Goal: Task Accomplishment & Management: Complete application form

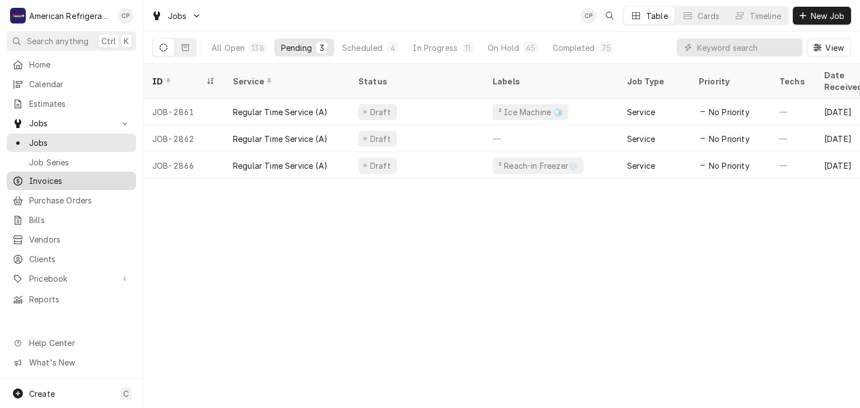
click at [83, 175] on span "Invoices" at bounding box center [79, 181] width 101 height 12
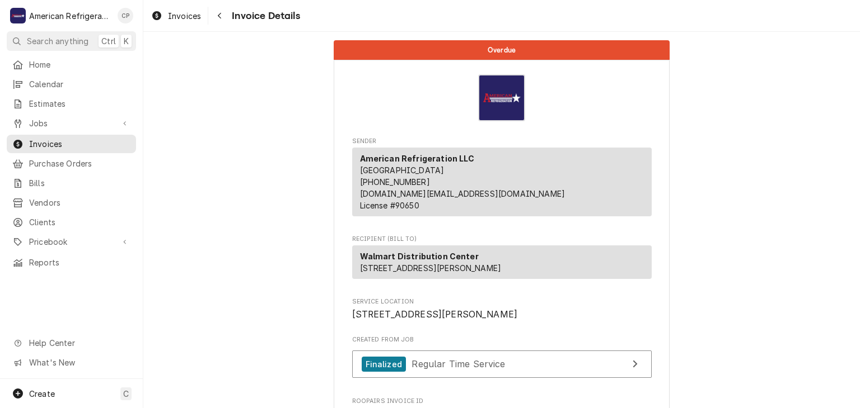
drag, startPoint x: 388, startPoint y: 130, endPoint x: 552, endPoint y: 98, distance: 167.0
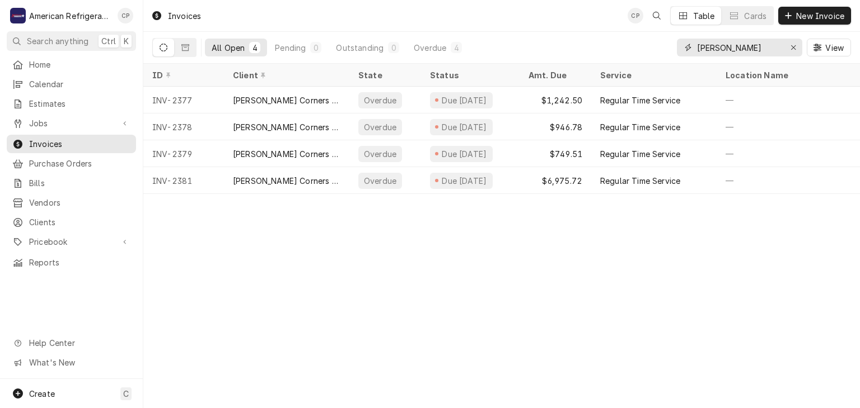
click at [750, 50] on input "[PERSON_NAME]" at bounding box center [739, 48] width 84 height 18
click at [750, 50] on input "clines" at bounding box center [739, 48] width 84 height 18
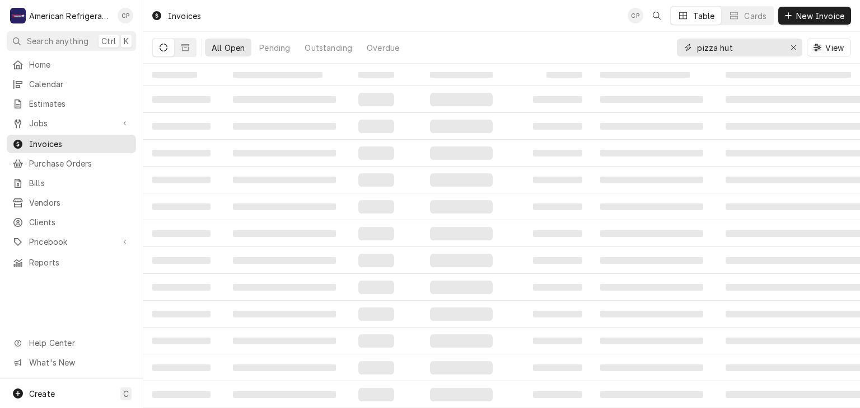
type input "pizza hut"
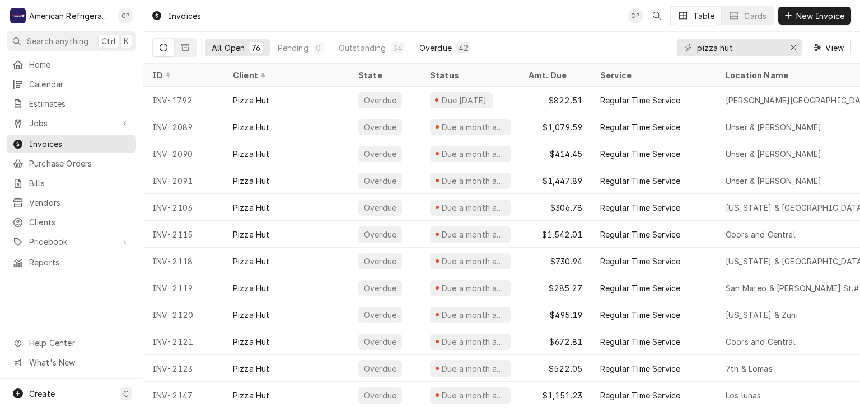
click at [433, 46] on div "Overdue" at bounding box center [435, 48] width 32 height 12
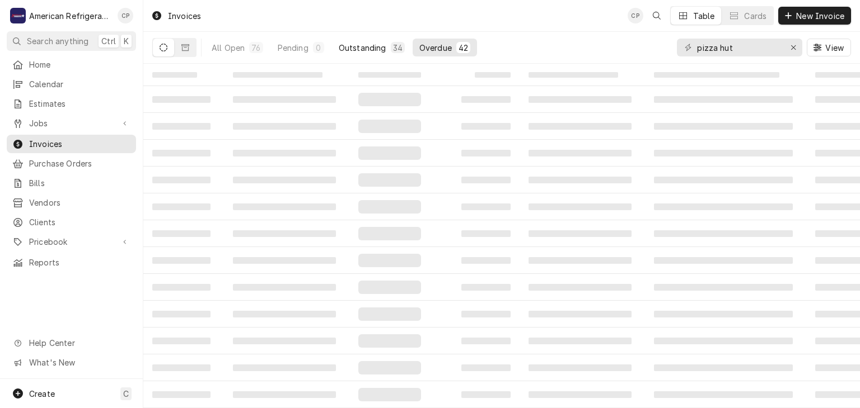
click at [369, 45] on div "Outstanding" at bounding box center [363, 48] width 48 height 12
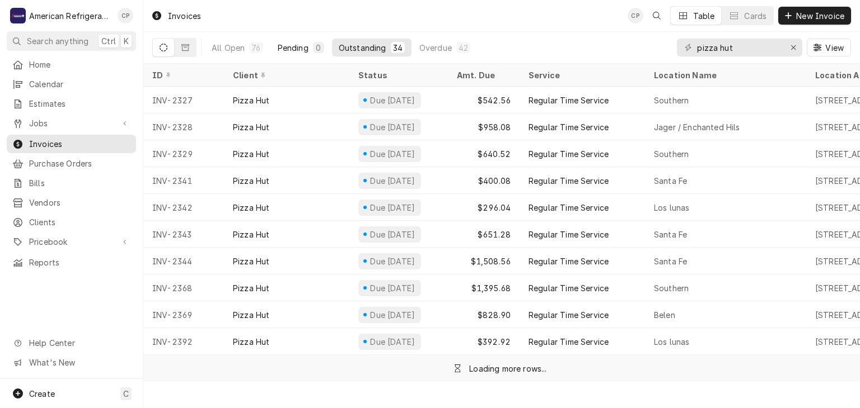
click at [280, 40] on button "Pending 0" at bounding box center [301, 48] width 60 height 18
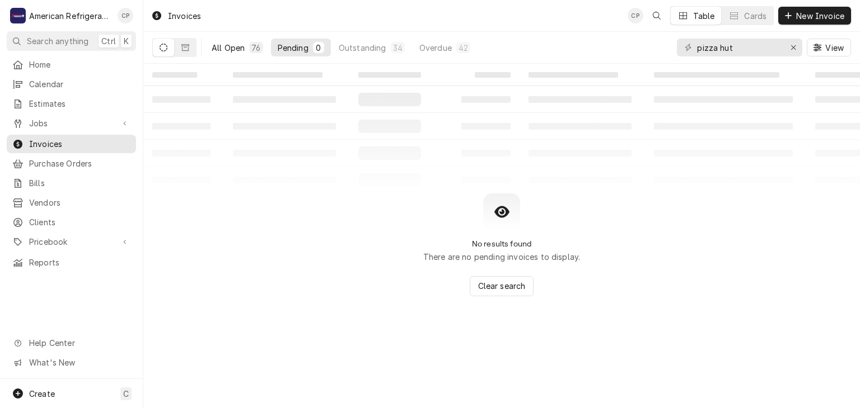
click at [228, 42] on div "All Open" at bounding box center [228, 48] width 33 height 12
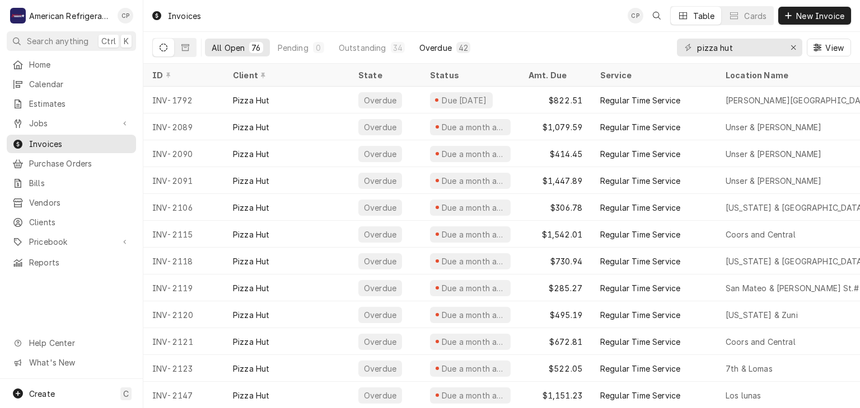
click at [436, 44] on div "Overdue" at bounding box center [435, 48] width 32 height 12
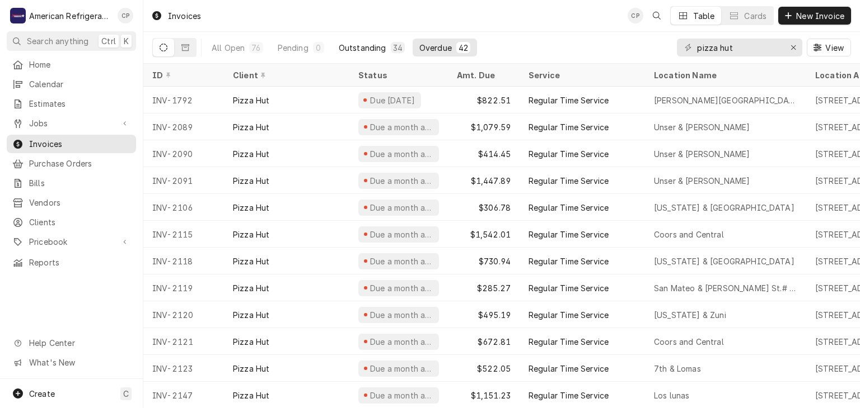
click at [367, 46] on div "Outstanding" at bounding box center [363, 48] width 48 height 12
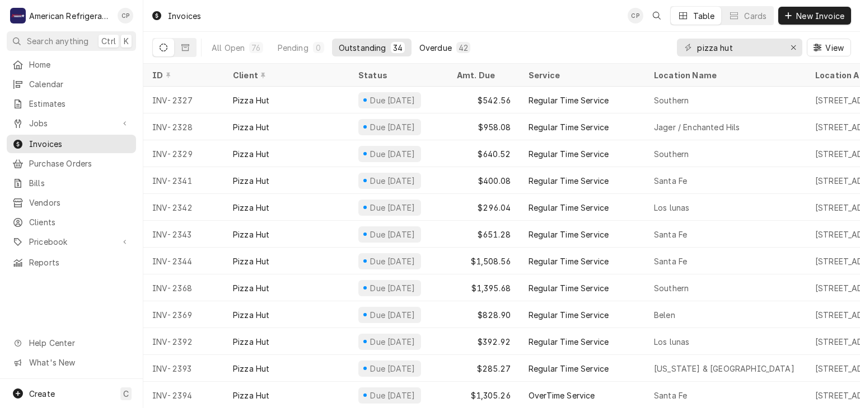
click at [440, 50] on div "Overdue" at bounding box center [435, 48] width 32 height 12
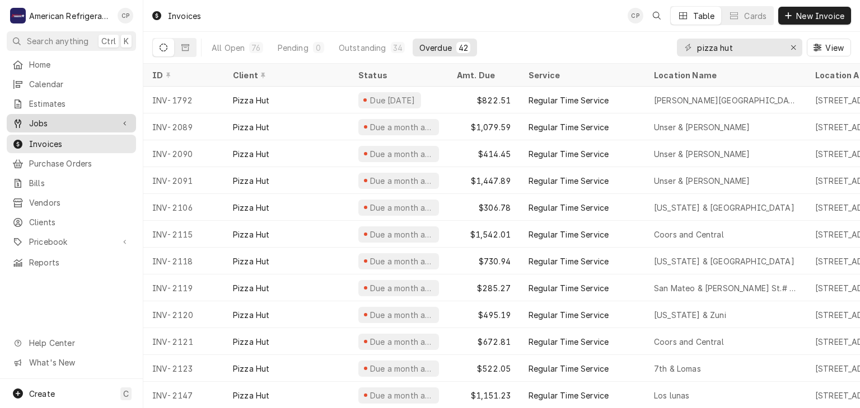
click at [103, 124] on span "Jobs" at bounding box center [71, 124] width 84 height 12
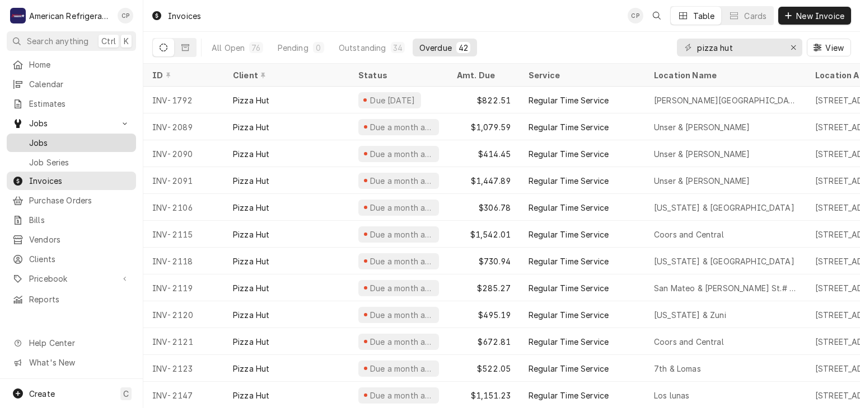
click at [100, 137] on span "Jobs" at bounding box center [79, 143] width 101 height 12
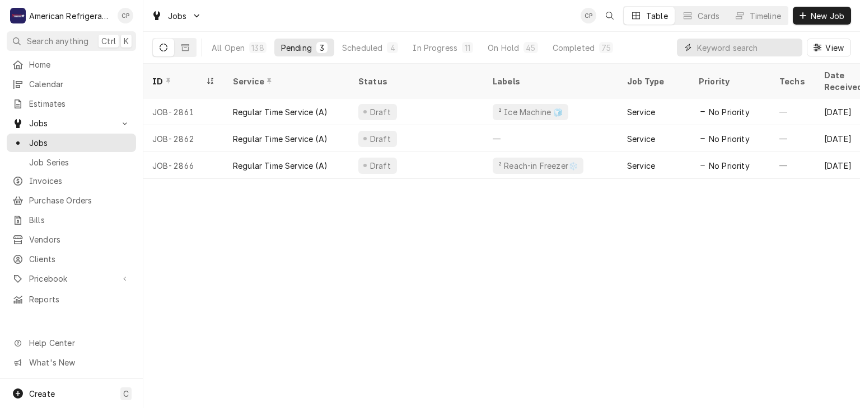
click at [738, 48] on input "Dynamic Content Wrapper" at bounding box center [747, 48] width 100 height 18
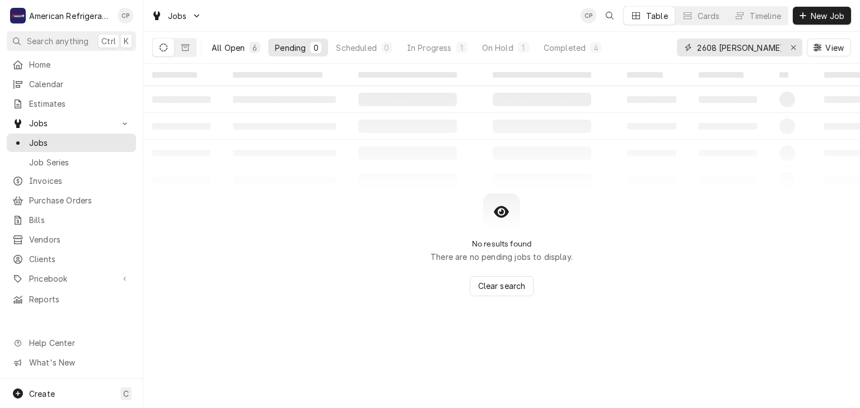
type input "2608 souther"
click at [232, 48] on div "All Open" at bounding box center [228, 48] width 33 height 12
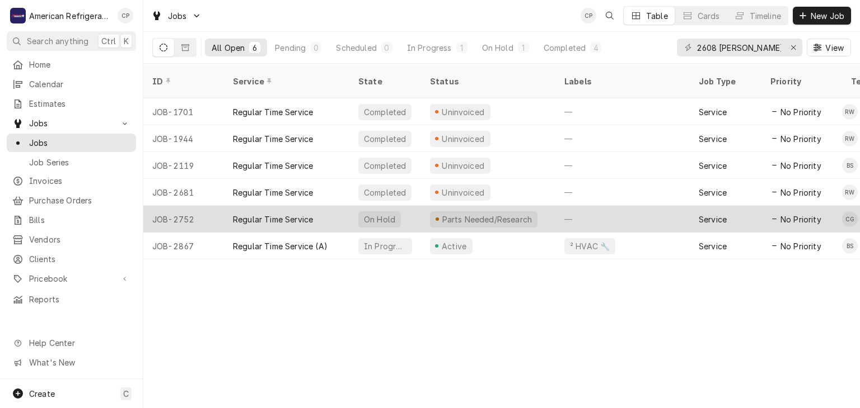
click at [296, 214] on div "Regular Time Service" at bounding box center [273, 220] width 80 height 12
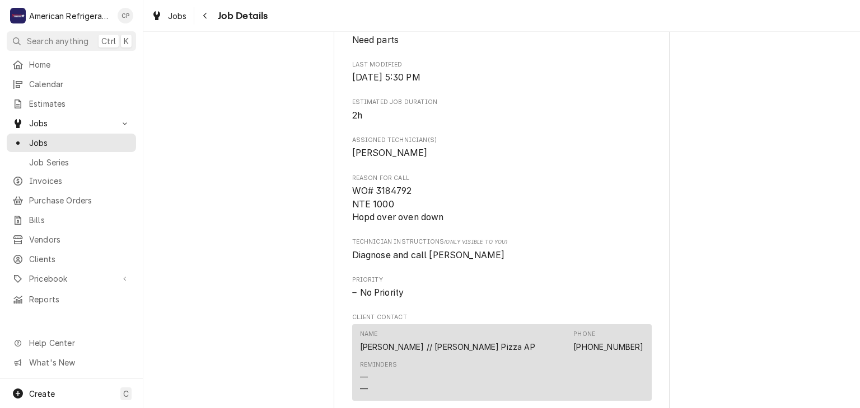
scroll to position [505, 0]
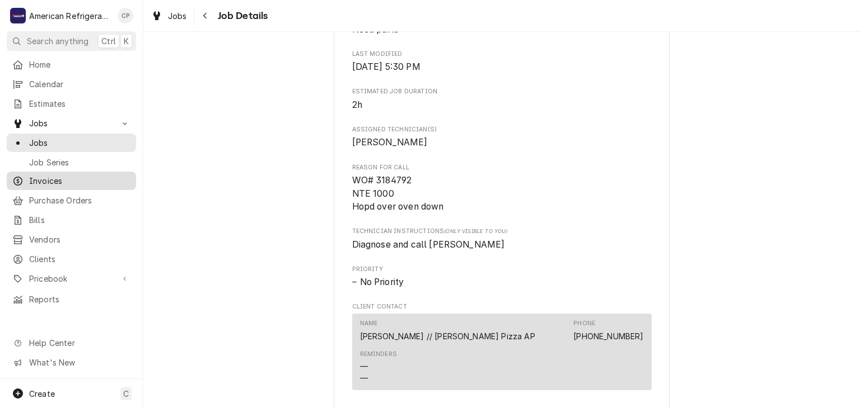
click at [102, 179] on span "Invoices" at bounding box center [79, 181] width 101 height 12
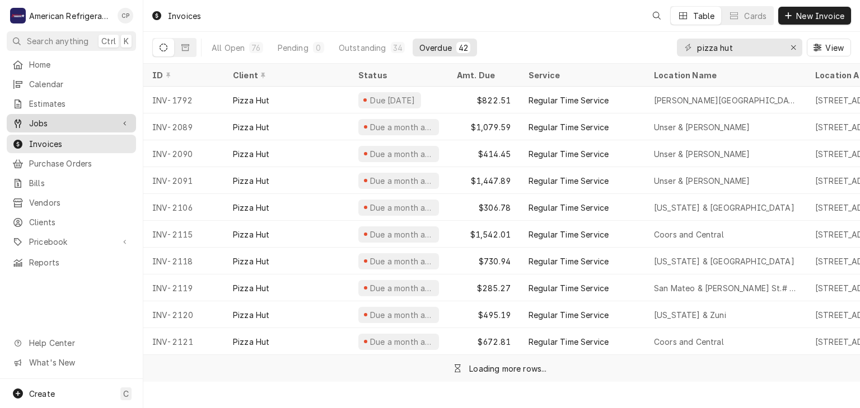
click at [73, 118] on span "Jobs" at bounding box center [71, 124] width 84 height 12
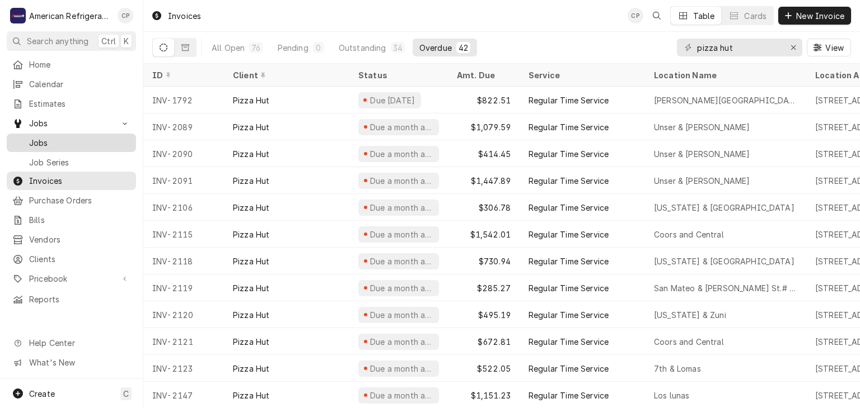
click at [72, 136] on div "Jobs" at bounding box center [71, 143] width 125 height 14
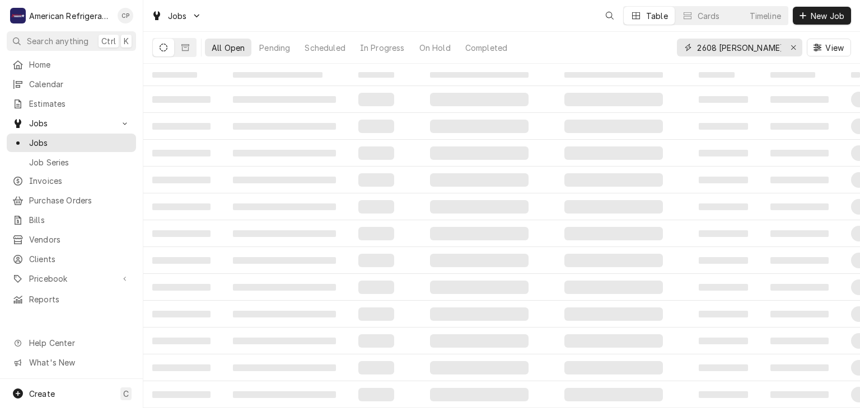
click at [754, 48] on input "2608 souther" at bounding box center [739, 48] width 84 height 18
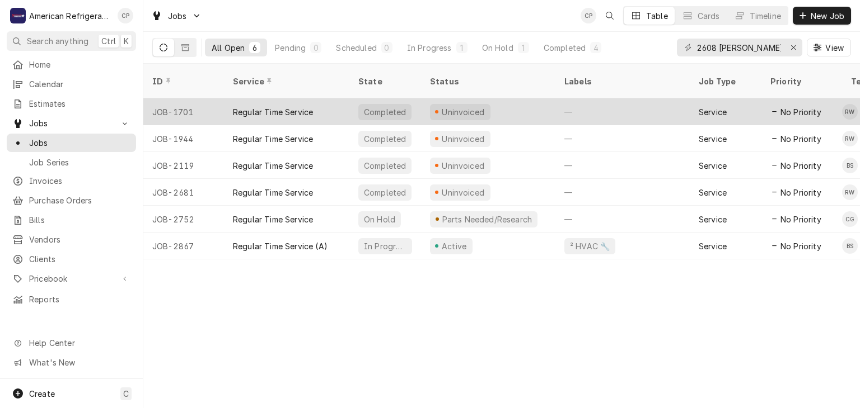
click at [518, 100] on div "Uninvoiced" at bounding box center [488, 111] width 134 height 27
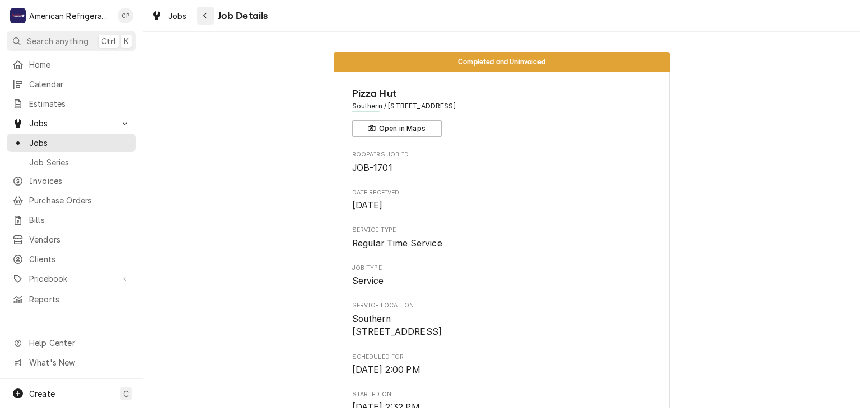
click at [202, 12] on div "Navigate back" at bounding box center [205, 15] width 11 height 11
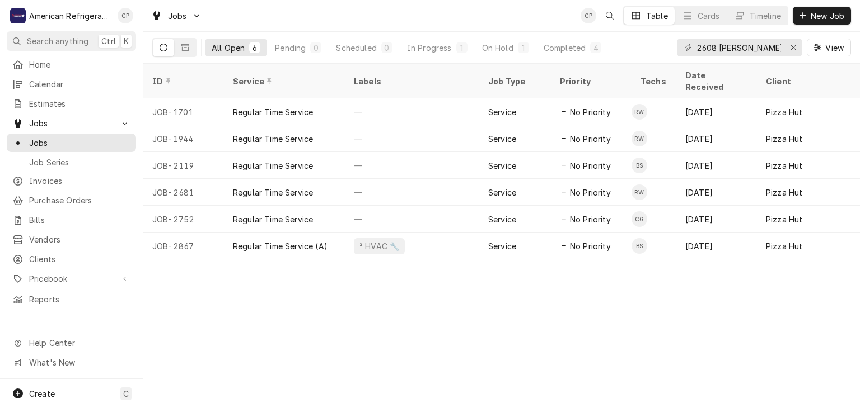
scroll to position [0, 299]
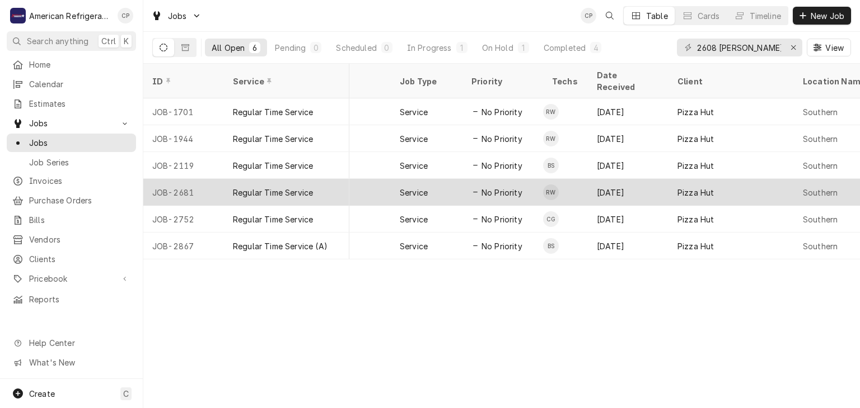
click at [416, 187] on div "Service" at bounding box center [414, 193] width 28 height 12
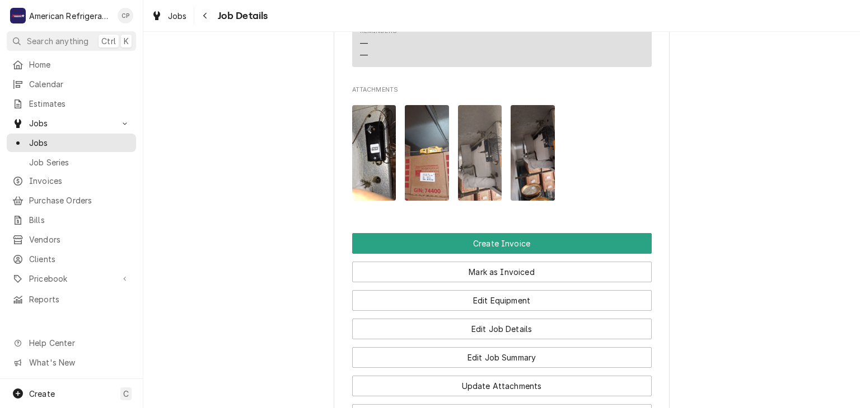
scroll to position [774, 0]
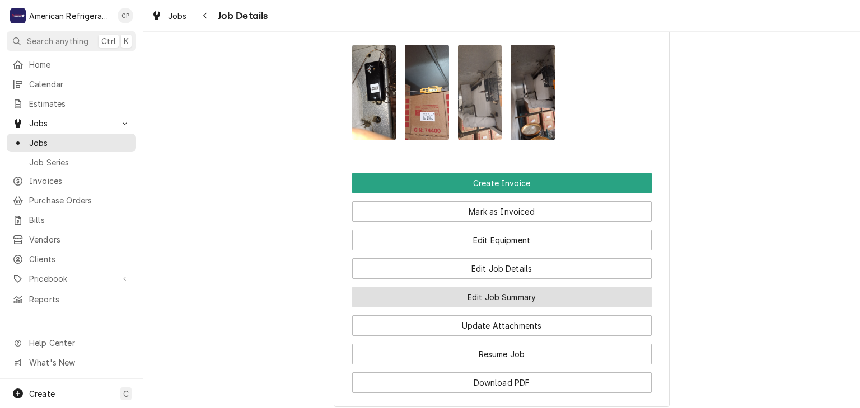
click at [501, 308] on button "Edit Job Summary" at bounding box center [501, 297] width 299 height 21
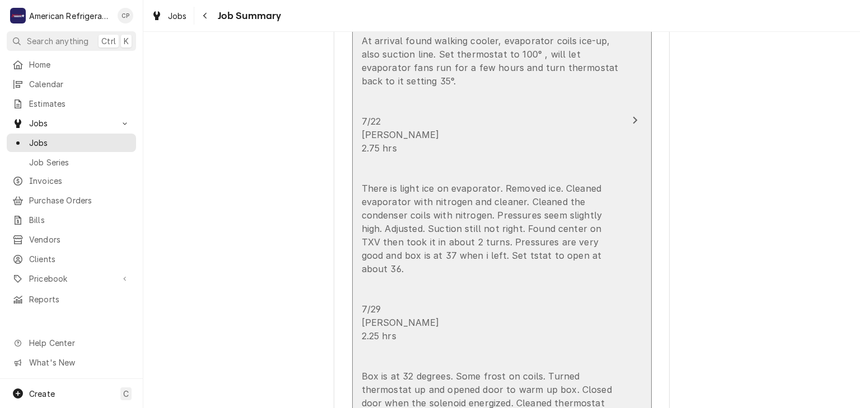
click at [544, 228] on div "[PERSON_NAME] [DATE] 1.75 hrs with drive time. At arrival found walking cooler,…" at bounding box center [489, 215] width 257 height 470
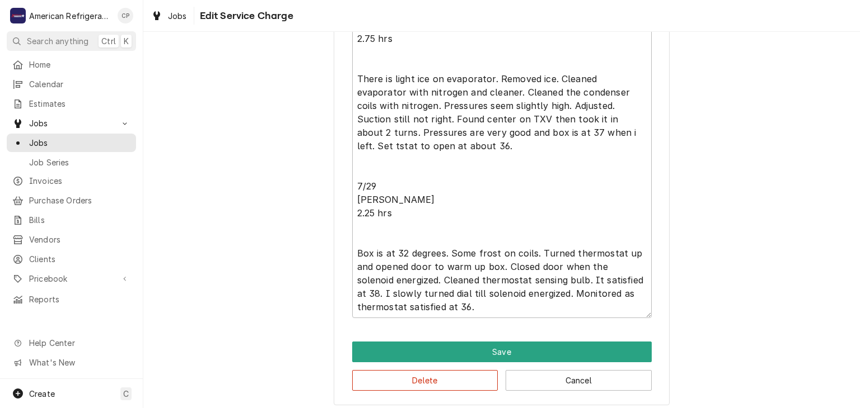
scroll to position [597, 0]
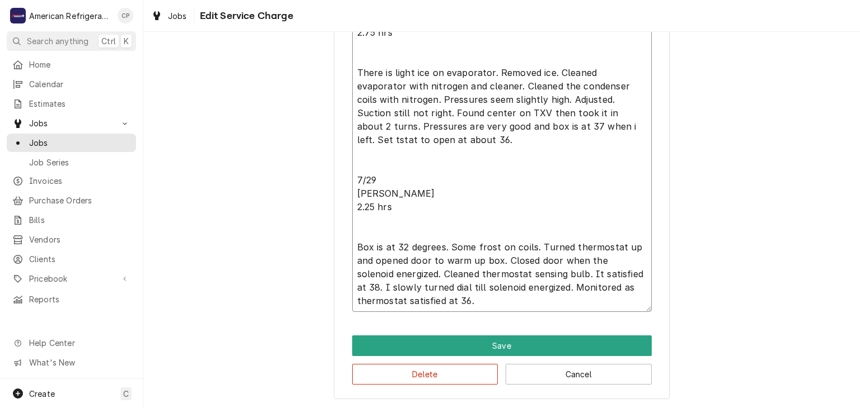
click at [425, 300] on textarea "Alvaro 7/21/25 1.75 hrs with drive time. At arrival found walking cooler, evapo…" at bounding box center [501, 93] width 299 height 440
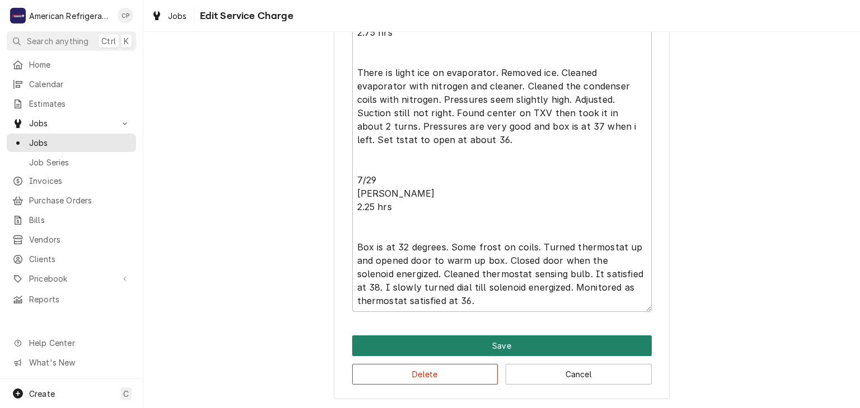
click at [447, 342] on button "Save" at bounding box center [501, 346] width 299 height 21
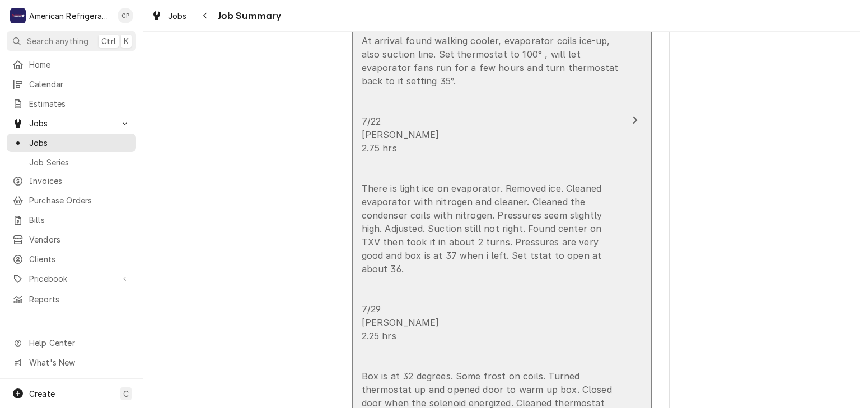
click at [438, 294] on div "Alvaro 7/21/25 1.75 hrs with drive time. At arrival found walking cooler, evapo…" at bounding box center [489, 215] width 257 height 470
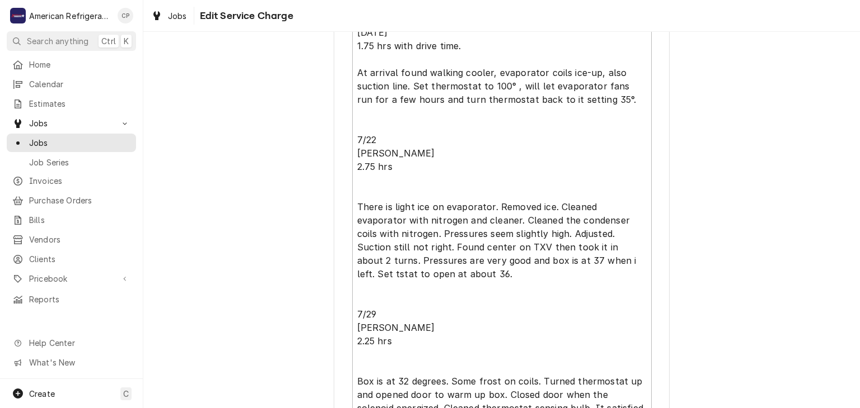
scroll to position [597, 0]
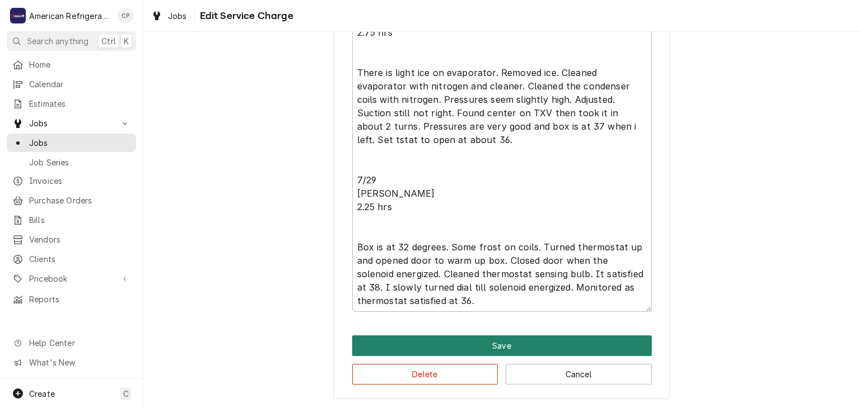
click at [452, 340] on button "Save" at bounding box center [501, 346] width 299 height 21
type textarea "x"
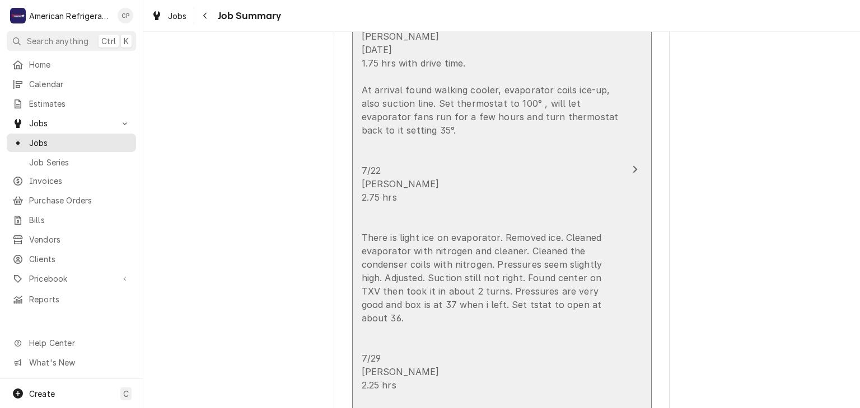
scroll to position [388, 0]
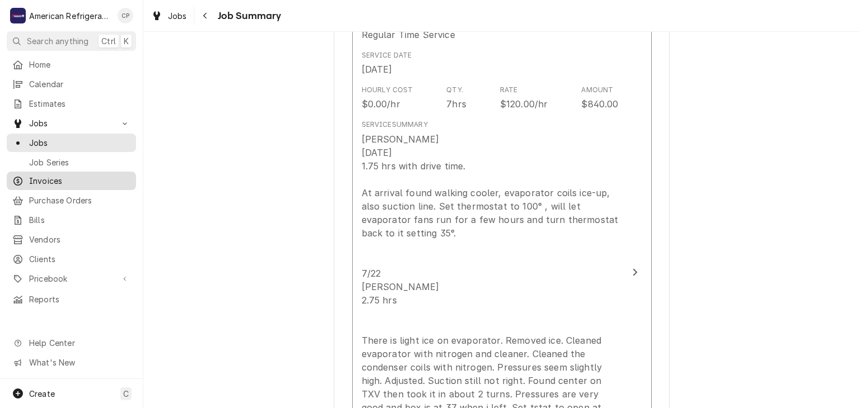
click at [112, 176] on span "Invoices" at bounding box center [79, 181] width 101 height 12
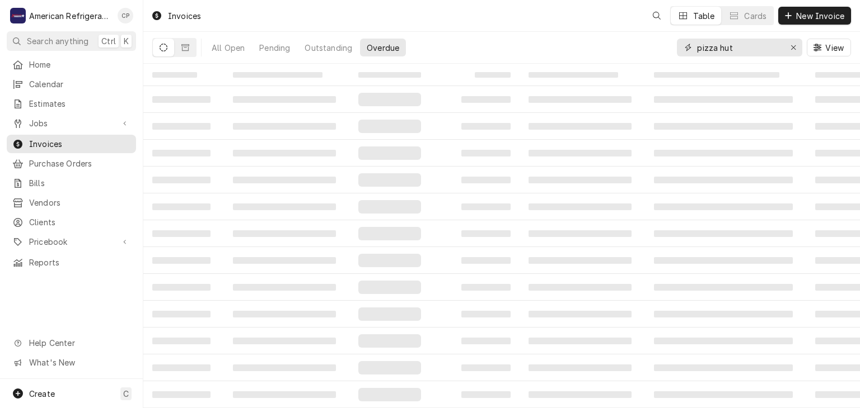
click at [726, 46] on input "pizza hut" at bounding box center [739, 48] width 84 height 18
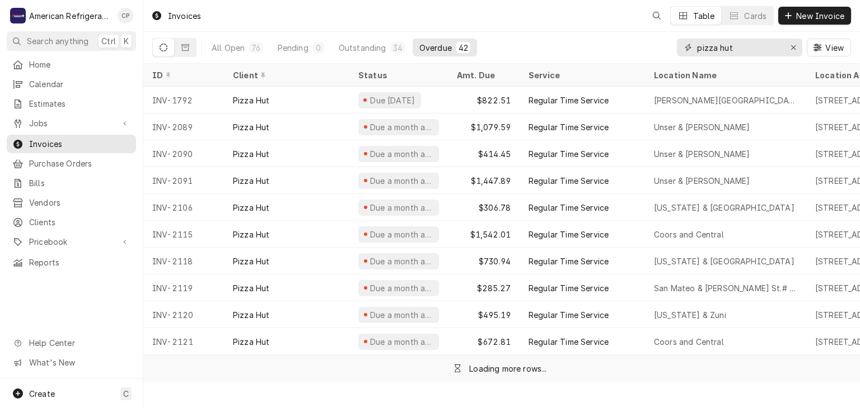
click at [726, 46] on input "pizza hut" at bounding box center [739, 48] width 84 height 18
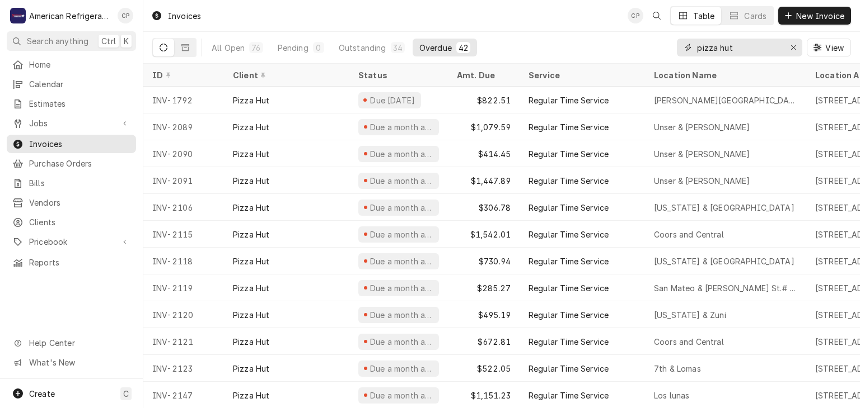
type input "2"
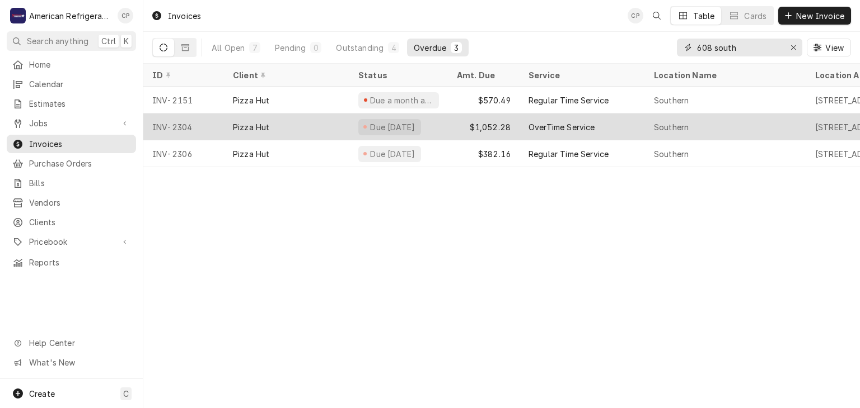
type input "608 south"
click at [293, 124] on div "Pizza Hut" at bounding box center [286, 127] width 125 height 27
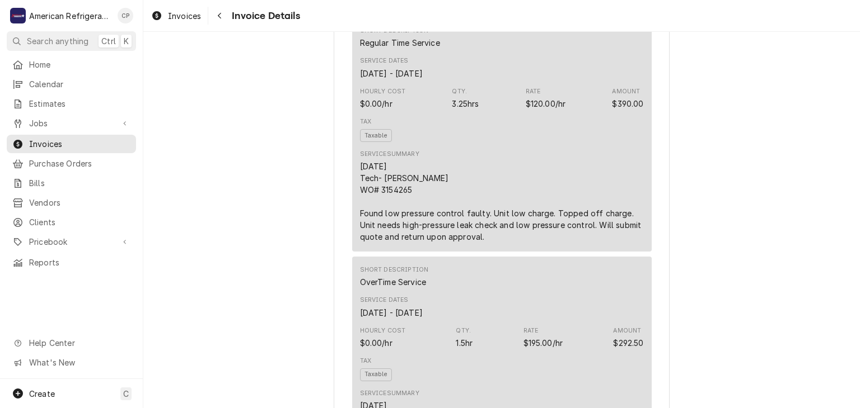
scroll to position [715, 0]
click at [216, 18] on div "Navigate back" at bounding box center [219, 15] width 11 height 11
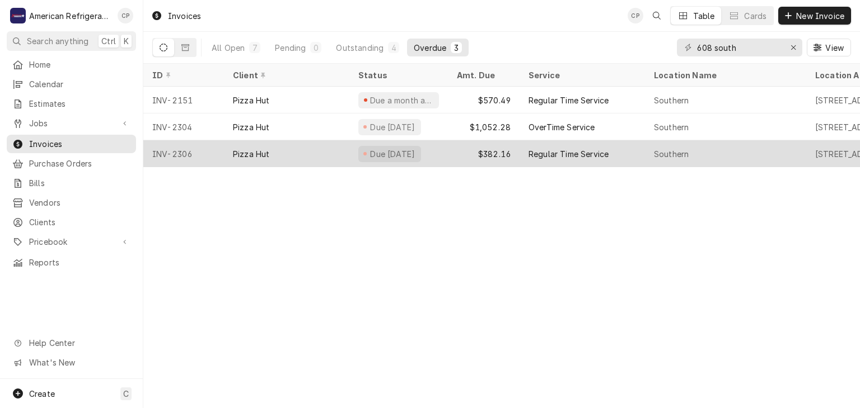
click at [271, 150] on div "Pizza Hut" at bounding box center [286, 153] width 125 height 27
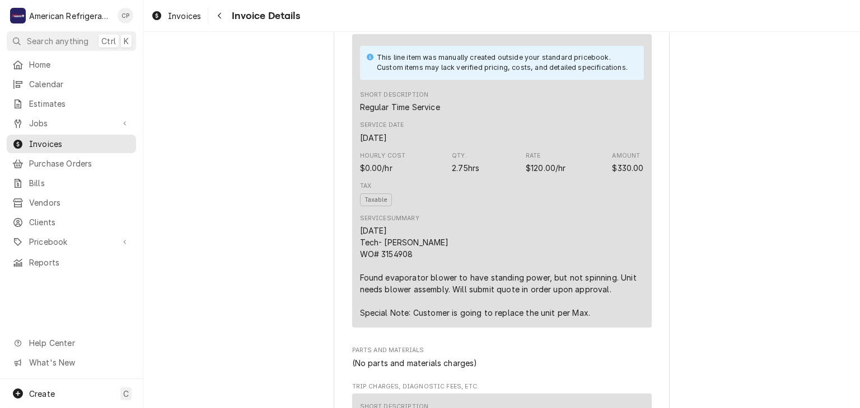
scroll to position [654, 0]
click at [101, 139] on span "Invoices" at bounding box center [79, 144] width 101 height 12
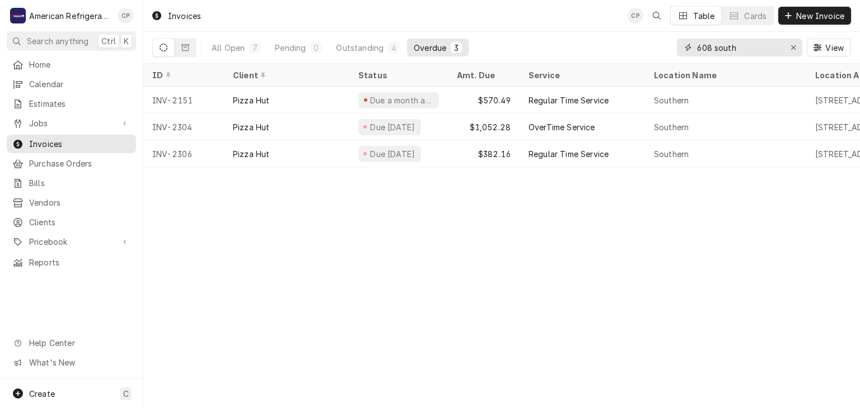
click at [752, 51] on input "608 south" at bounding box center [739, 48] width 84 height 18
type input "pizza hut"
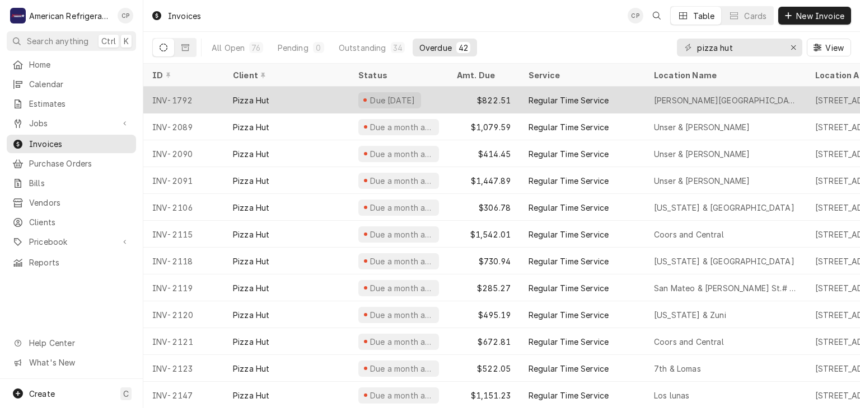
click at [253, 101] on div "Pizza Hut" at bounding box center [251, 101] width 36 height 12
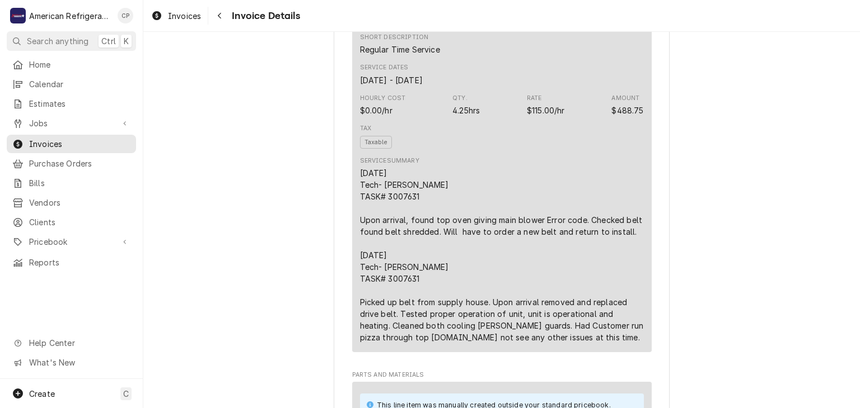
scroll to position [712, 0]
click at [86, 140] on span "Invoices" at bounding box center [79, 144] width 101 height 12
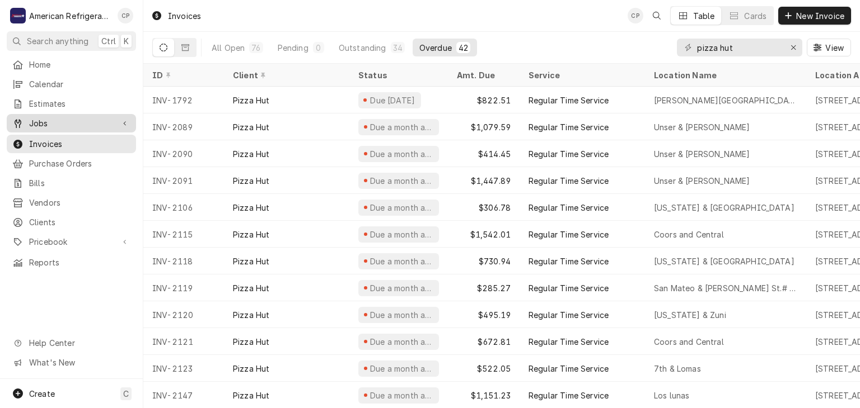
click at [109, 118] on span "Jobs" at bounding box center [71, 124] width 84 height 12
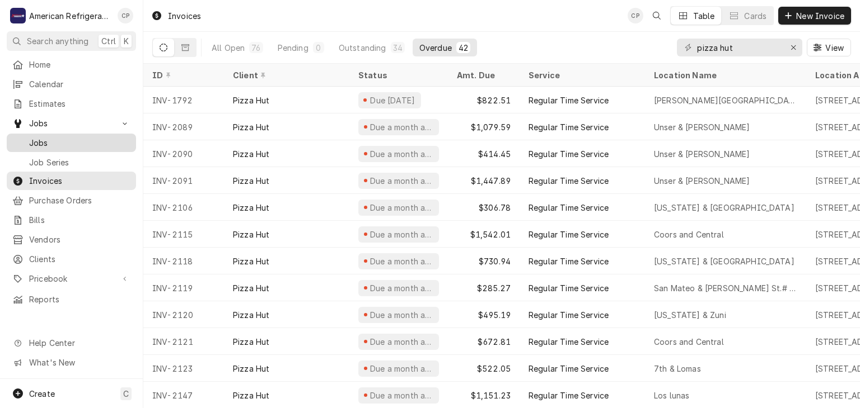
click at [88, 137] on span "Jobs" at bounding box center [79, 143] width 101 height 12
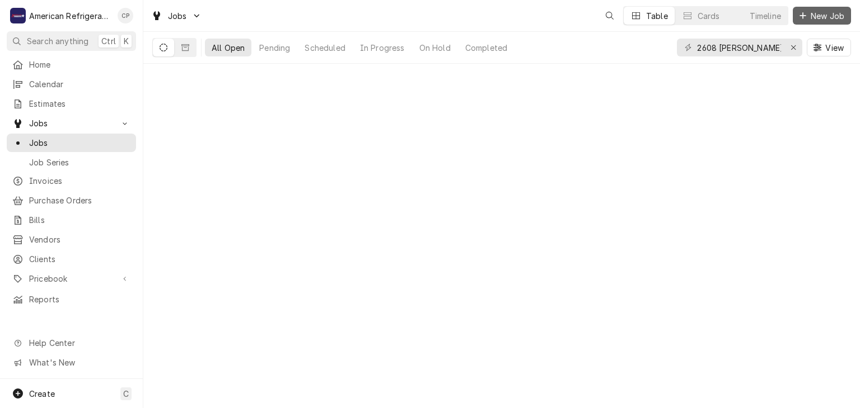
click at [820, 17] on span "New Job" at bounding box center [827, 16] width 38 height 12
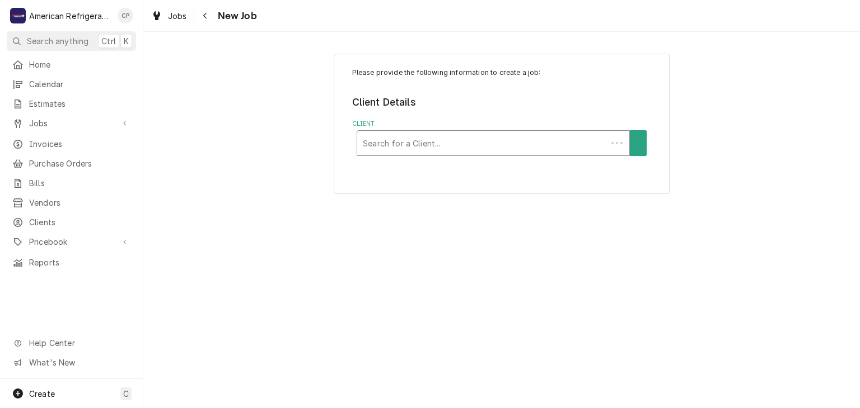
click at [412, 135] on div "Client" at bounding box center [482, 143] width 238 height 20
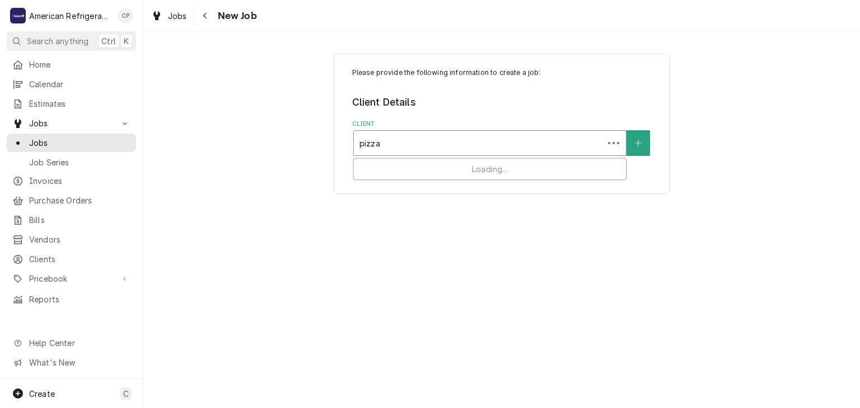
type input "pizza"
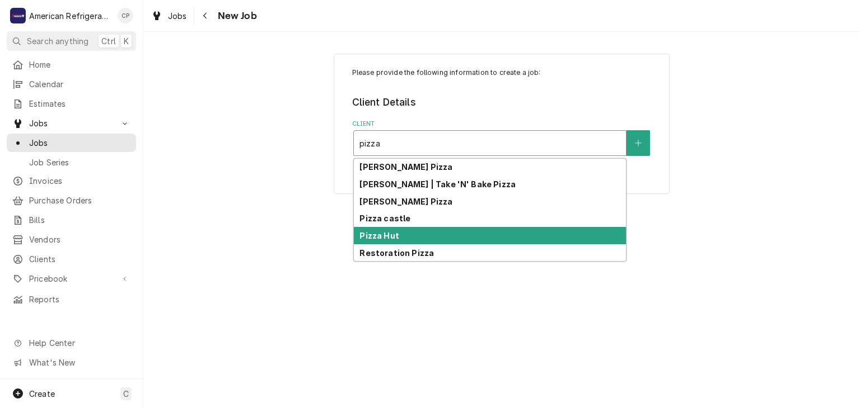
click at [396, 228] on div "Pizza Hut" at bounding box center [490, 235] width 272 height 17
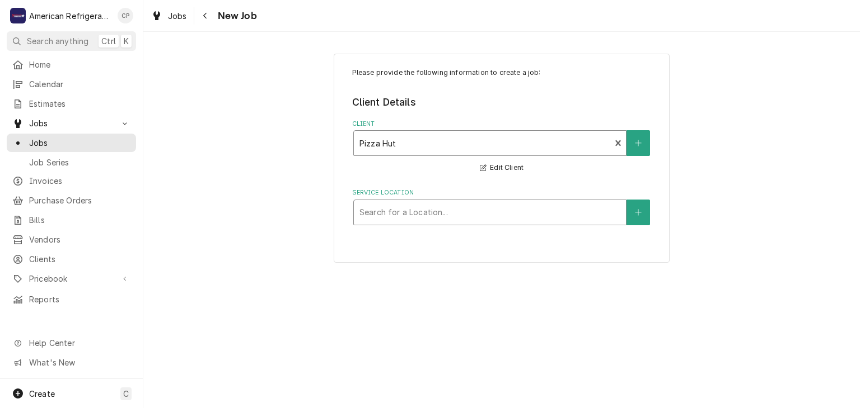
click at [410, 208] on div "Service Location" at bounding box center [489, 213] width 261 height 20
click at [427, 214] on div "Service Location" at bounding box center [489, 213] width 261 height 20
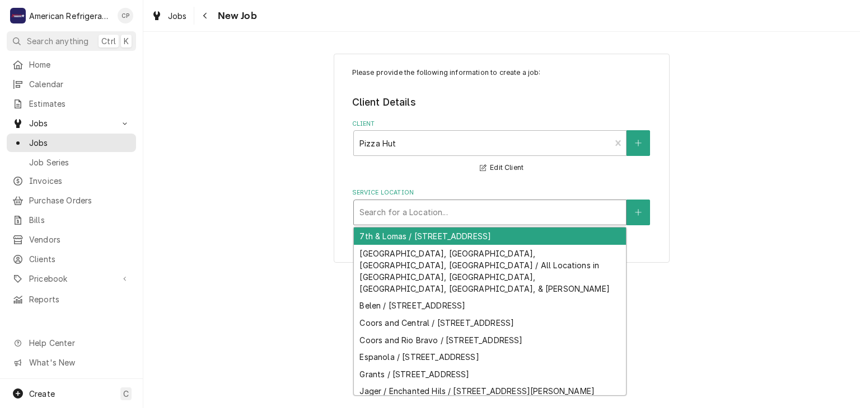
click at [427, 214] on div "Service Location" at bounding box center [489, 213] width 261 height 20
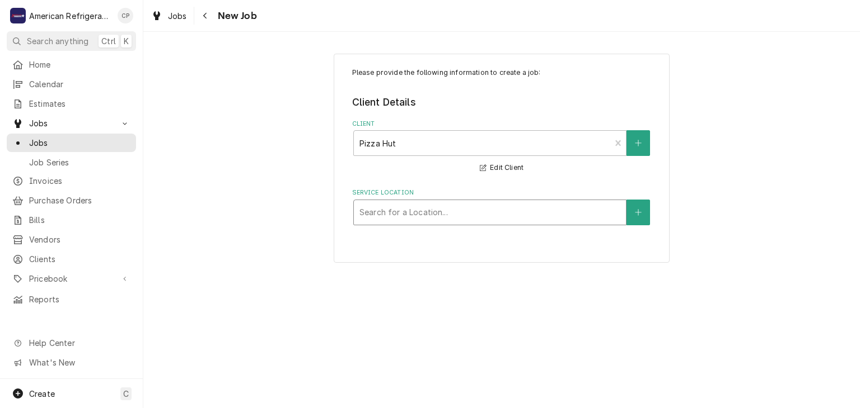
click at [426, 213] on div "Service Location" at bounding box center [489, 213] width 261 height 20
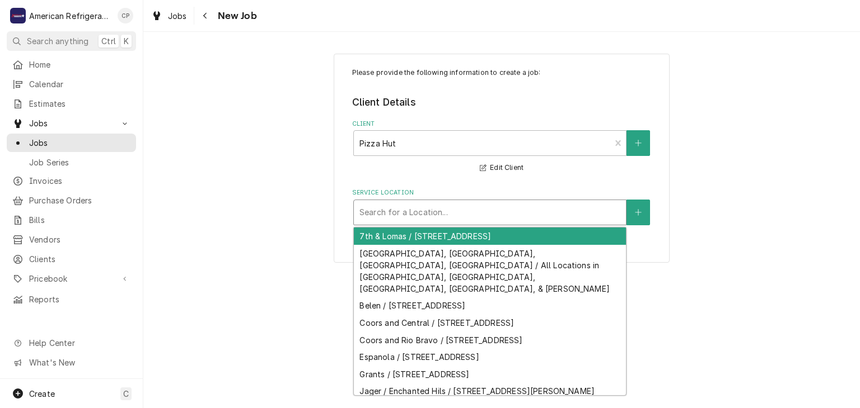
click at [422, 210] on div "Service Location" at bounding box center [489, 213] width 261 height 20
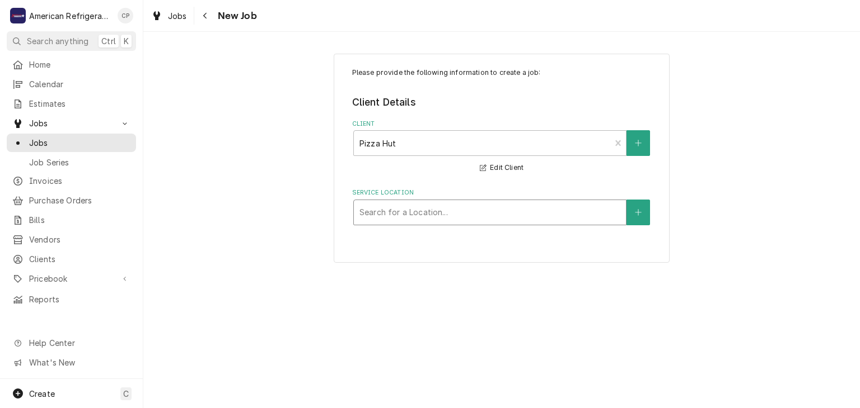
click at [422, 208] on div "Service Location" at bounding box center [489, 213] width 261 height 20
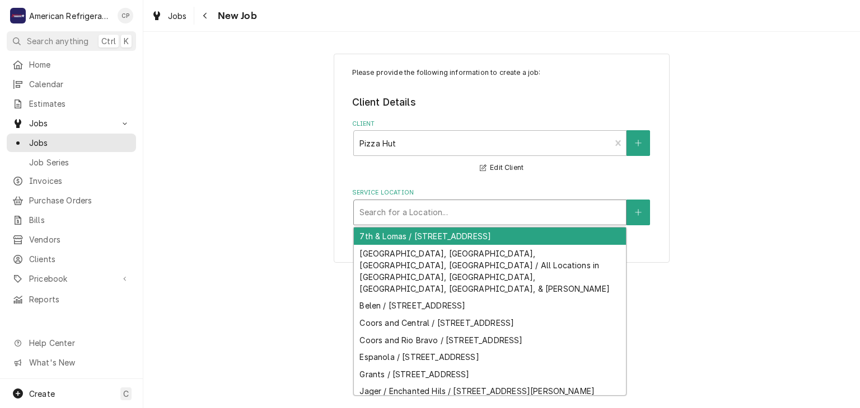
click at [422, 208] on div "Service Location" at bounding box center [489, 213] width 261 height 20
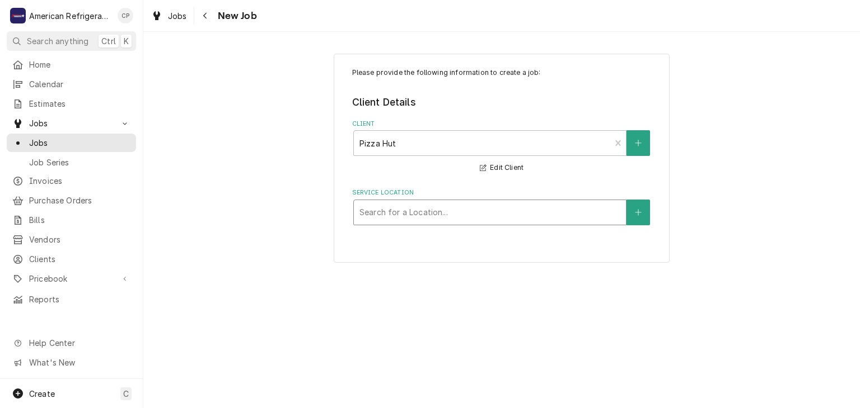
click at [422, 208] on div "Service Location" at bounding box center [489, 213] width 261 height 20
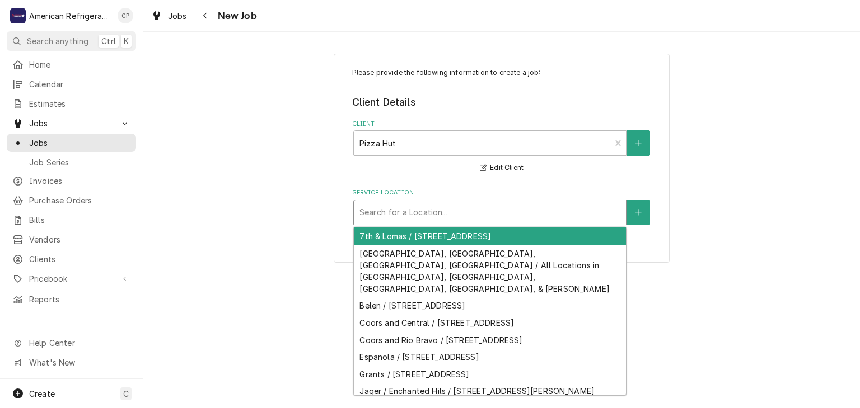
click at [422, 208] on div "Service Location" at bounding box center [489, 213] width 261 height 20
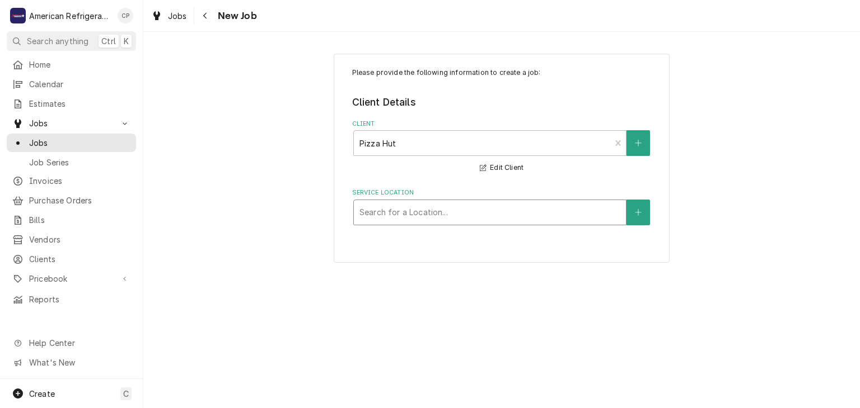
click at [203, 167] on div "Please provide the following information to create a job: Client Details Client…" at bounding box center [501, 158] width 716 height 229
click at [449, 218] on div "Service Location" at bounding box center [489, 213] width 261 height 20
type input "souther"
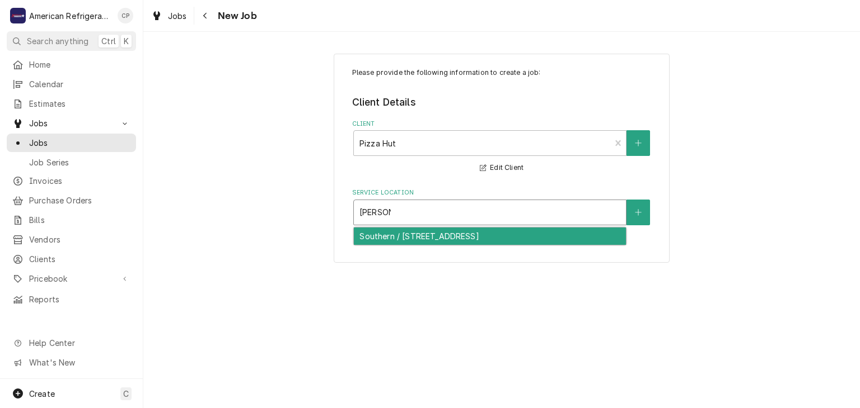
click at [429, 234] on div "Southern / 2608 Southern Blvd SE, Rio Rancho, NM 87124" at bounding box center [490, 236] width 272 height 17
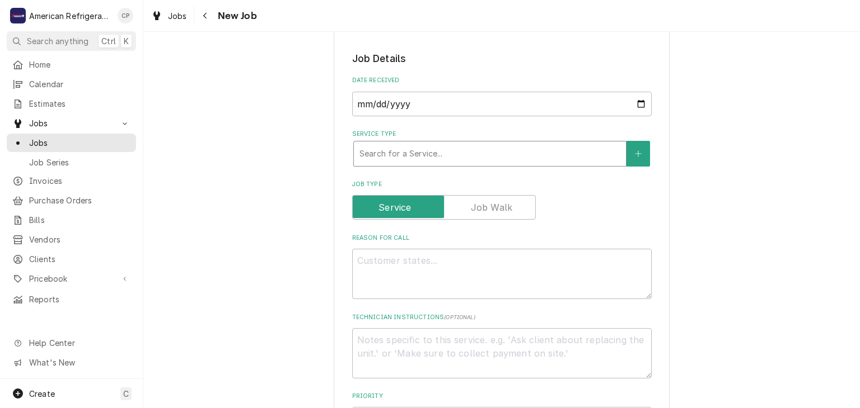
scroll to position [172, 0]
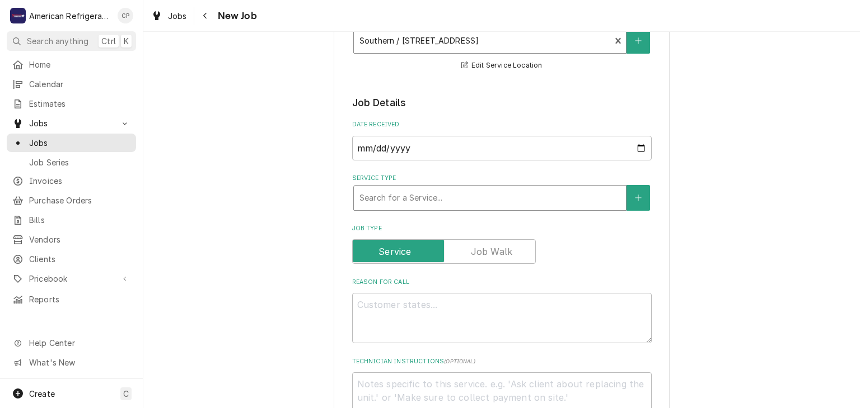
click at [414, 193] on div "Service Type" at bounding box center [489, 198] width 261 height 20
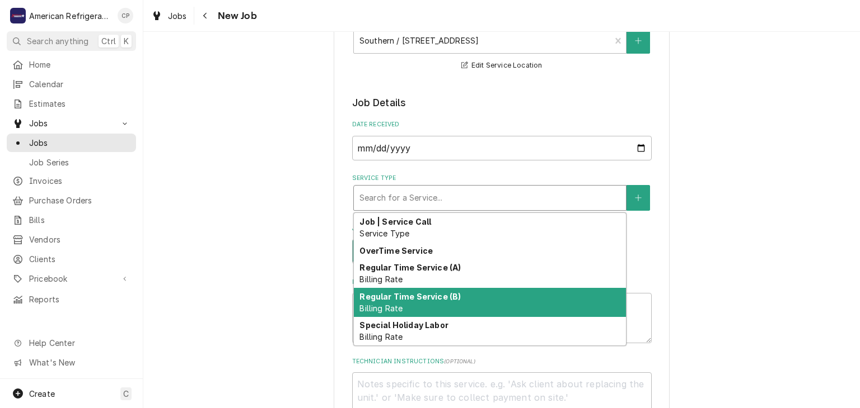
click at [437, 292] on strong "Regular Time Service (B)" at bounding box center [409, 297] width 101 height 10
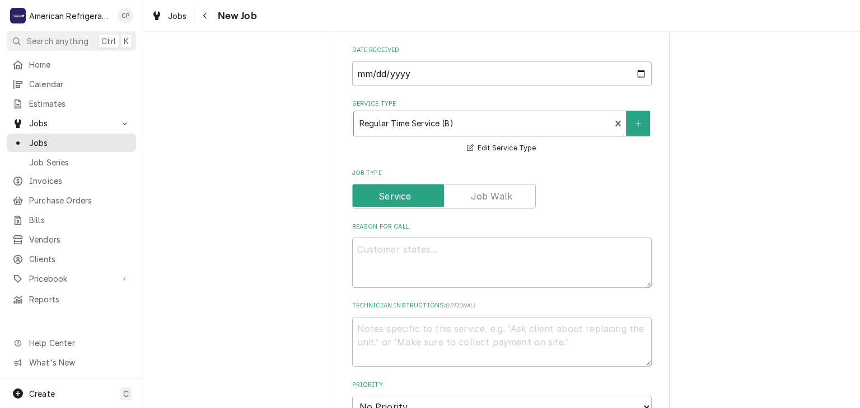
scroll to position [251, 0]
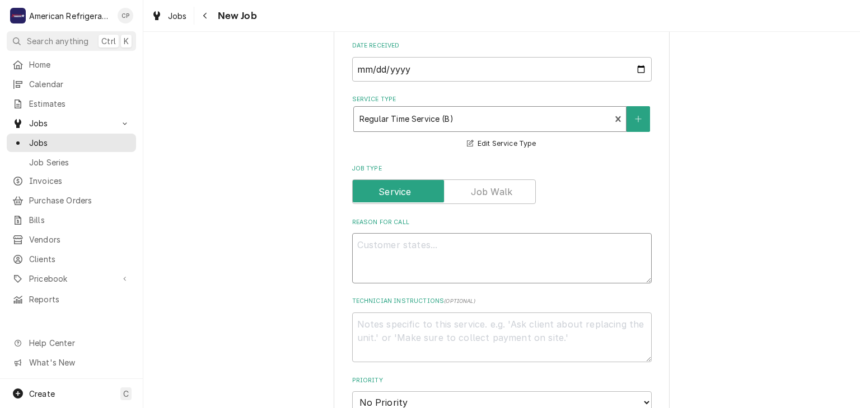
click at [402, 247] on textarea "Reason For Call" at bounding box center [501, 258] width 299 height 50
click at [442, 246] on textarea "Reason For Call" at bounding box center [501, 258] width 299 height 50
type textarea "x"
type textarea "W"
type textarea "x"
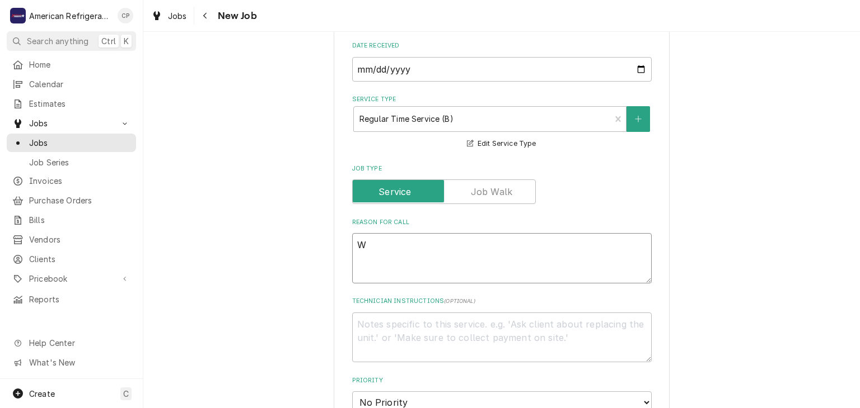
type textarea "WO"
type textarea "x"
type textarea "WO#"
type textarea "x"
type textarea "WO#"
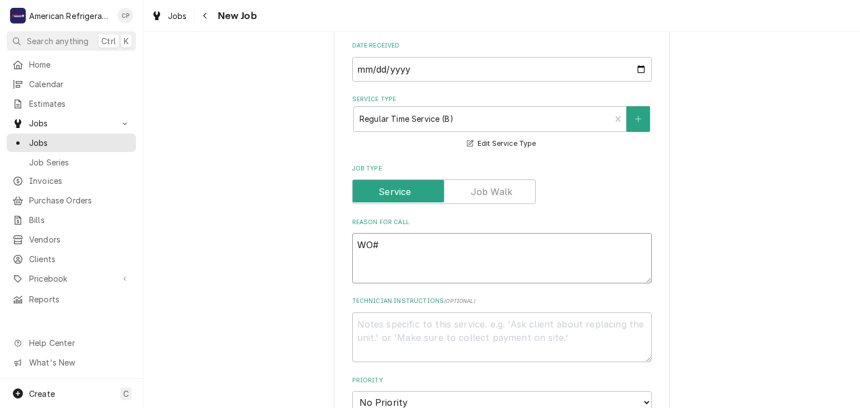
paste textarea "3200965"
type textarea "x"
type textarea "WO# 3200965"
type textarea "x"
type textarea "WO# 3200965"
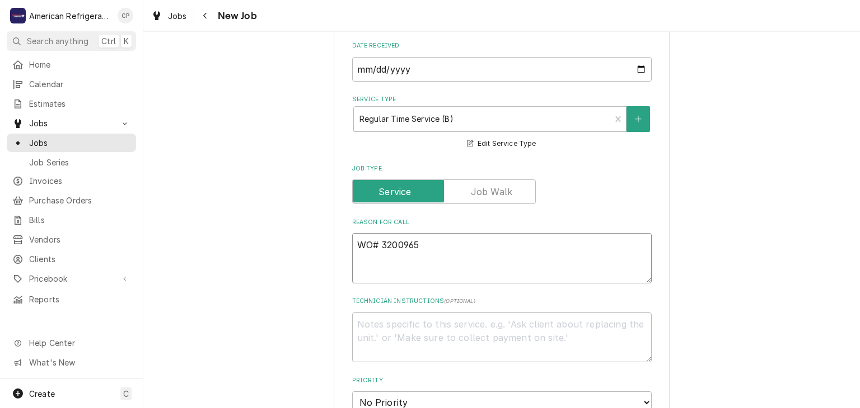
type textarea "x"
type textarea "WO# 3200965 N"
type textarea "x"
type textarea "WO# 3200965 NT"
type textarea "x"
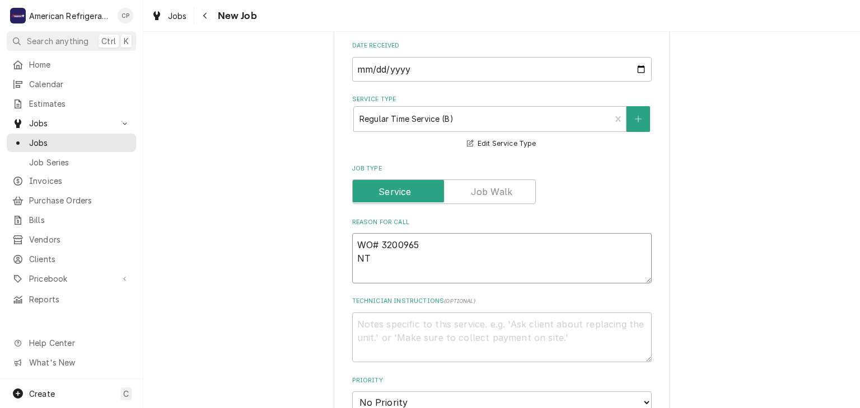
type textarea "WO# 3200965 NTE"
type textarea "x"
type textarea "WO# 3200965 NTE $"
type textarea "x"
type textarea "WO# 3200965 NTE $1"
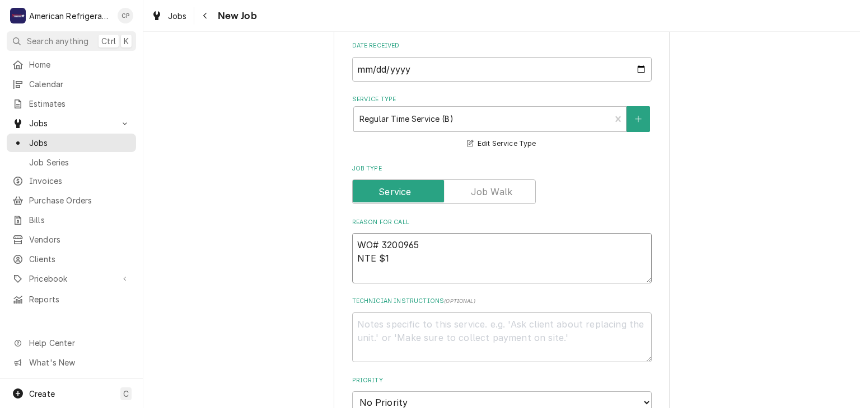
type textarea "x"
type textarea "WO# 3200965 NTE $10"
type textarea "x"
type textarea "WO# 3200965 NTE $100"
type textarea "x"
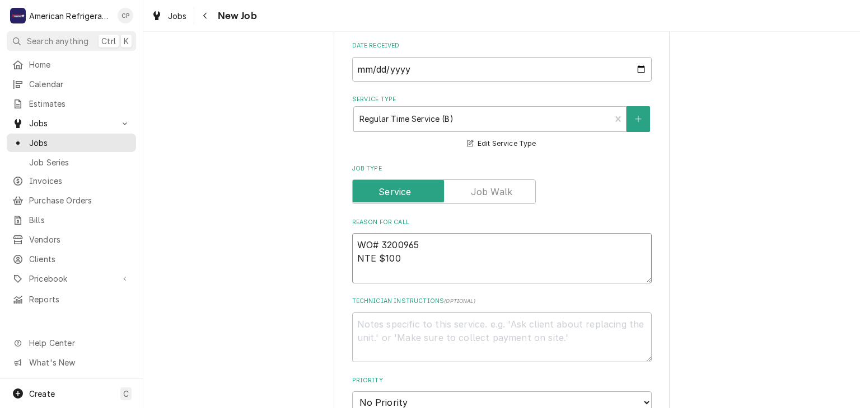
type textarea "WO# 3200965 NTE $1000"
type textarea "x"
type textarea "WO# 3200965 NTE $1000"
type textarea "x"
type textarea "WO# 3200965 NTE $1000 W"
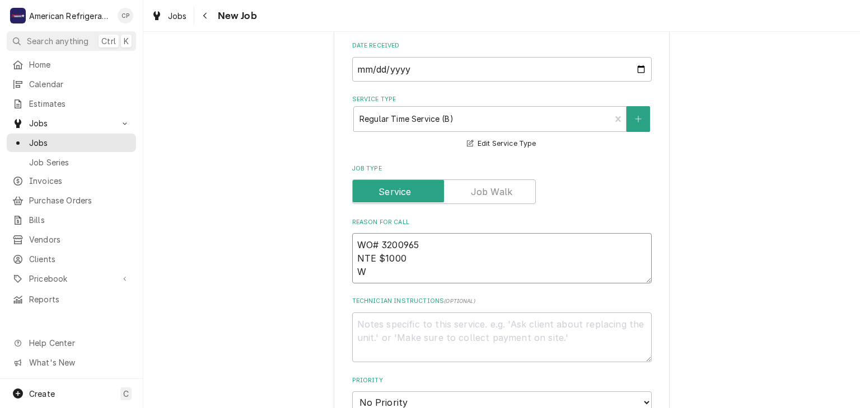
type textarea "x"
type textarea "WO# 3200965 NTE $1000 Wa"
type textarea "x"
type textarea "WO# 3200965 NTE $1000 Wal-"
type textarea "x"
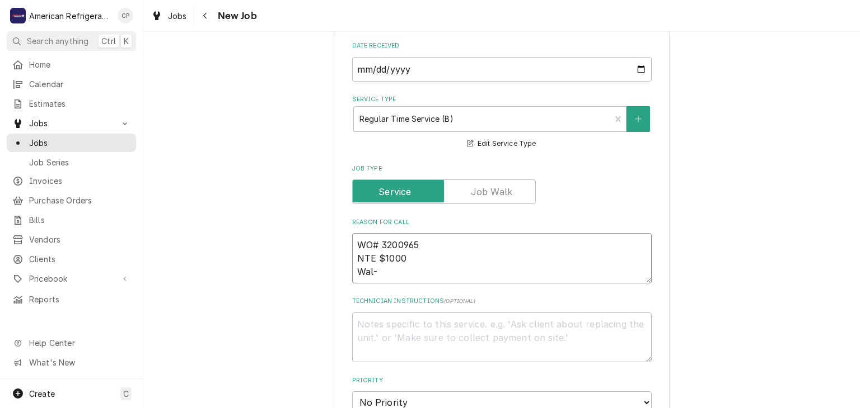
type textarea "WO# 3200965 NTE $1000 Wal-i"
type textarea "x"
type textarea "WO# 3200965 NTE $1000 Wal-in"
type textarea "x"
type textarea "WO# 3200965 NTE $1000 Wal-in"
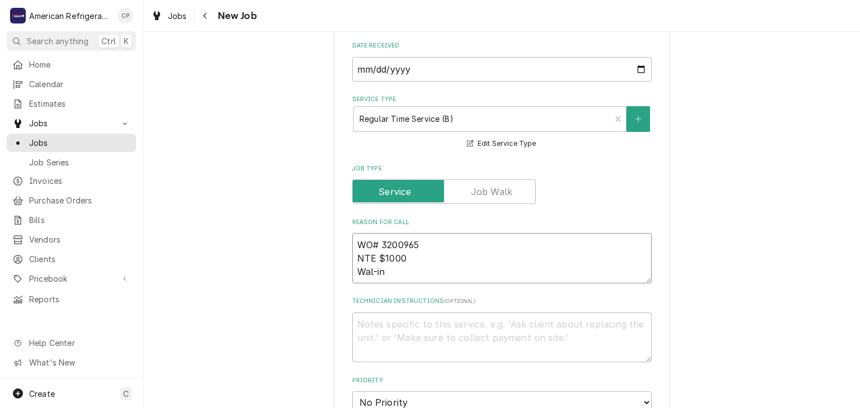
type textarea "x"
type textarea "WO# 3200965 NTE $1000 Wal-in Co"
type textarea "x"
type textarea "WO# 3200965 NTE $1000 Wal-in Coo"
type textarea "x"
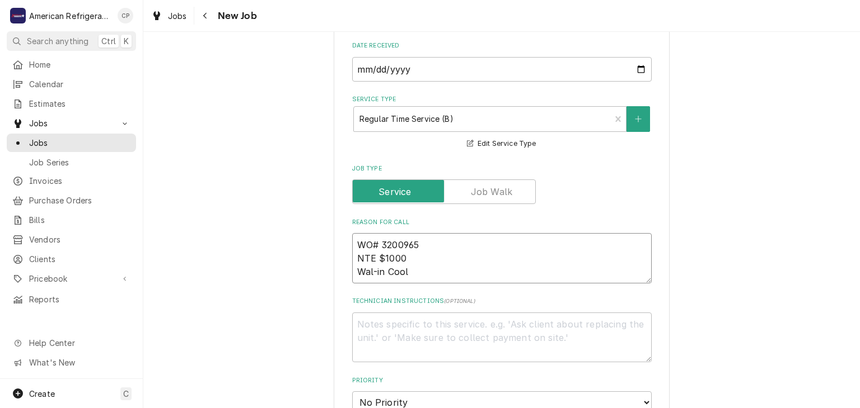
type textarea "WO# 3200965 NTE $1000 Wal-in Coole"
type textarea "x"
type textarea "WO# 3200965 NTE $1000 Wal-in Coole"
type textarea "x"
type textarea "WO# 3200965 NTE $1000 Wal-in Cool"
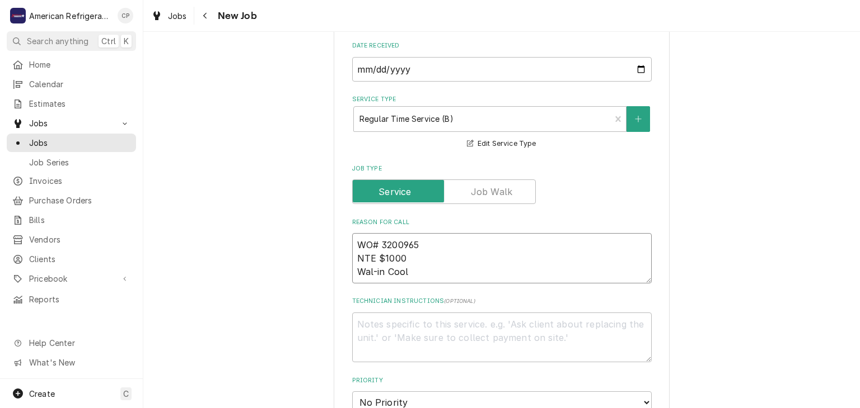
type textarea "x"
type textarea "WO# 3200965 NTE $1000 Wal-in Coo"
type textarea "x"
type textarea "WO# 3200965 NTE $1000 Wal-in C"
type textarea "x"
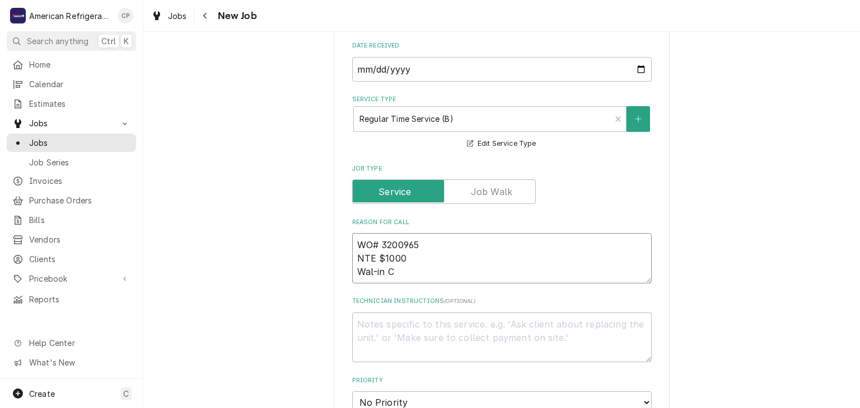
type textarea "WO# 3200965 NTE $1000 Wal-in"
type textarea "x"
type textarea "WO# 3200965 NTE $1000 Wal-i"
type textarea "x"
type textarea "WO# 3200965 NTE $1000 Wal-"
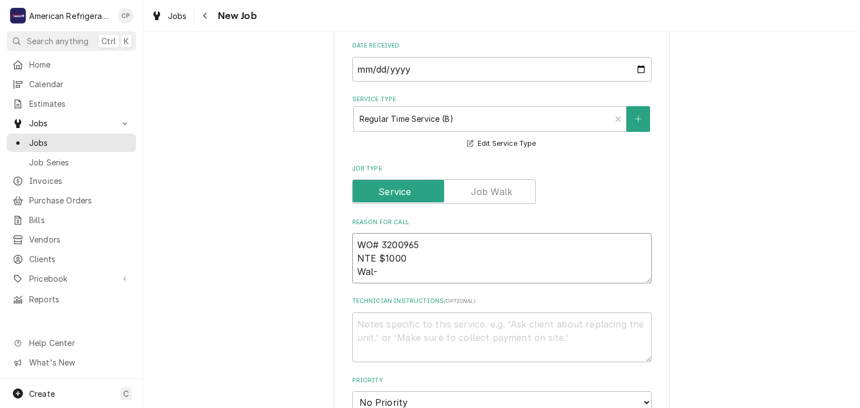
type textarea "x"
type textarea "WO# 3200965 NTE $1000 Wal"
type textarea "x"
type textarea "WO# 3200965 NTE $1000 Wall"
type textarea "x"
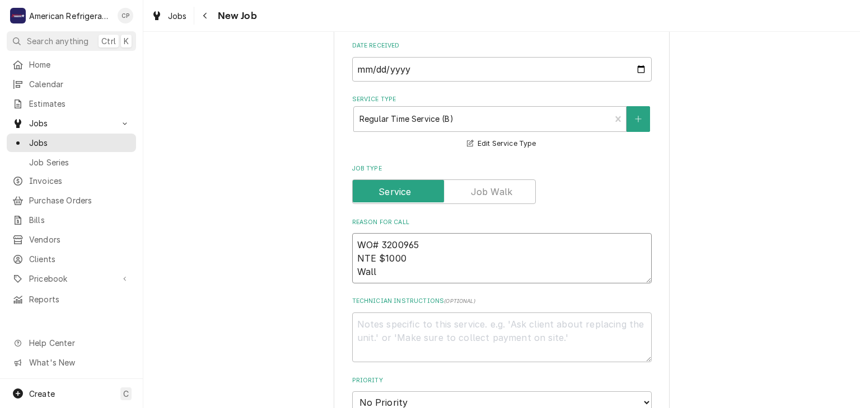
type textarea "WO# 3200965 NTE $1000 Wall="
type textarea "x"
type textarea "WO# 3200965 NTE $1000 Wall"
type textarea "x"
type textarea "WO# 3200965 NTE $1000 Wal"
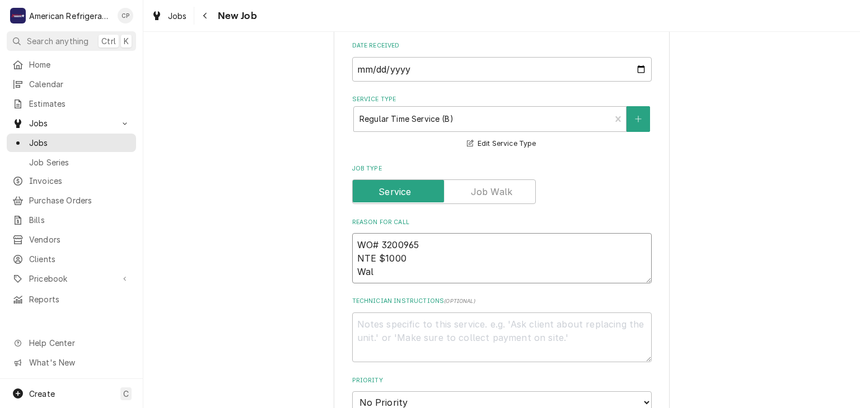
type textarea "x"
type textarea "WO# 3200965 NTE $1000 Walk"
type textarea "x"
type textarea "WO# 3200965 NTE $1000 Walk-"
type textarea "x"
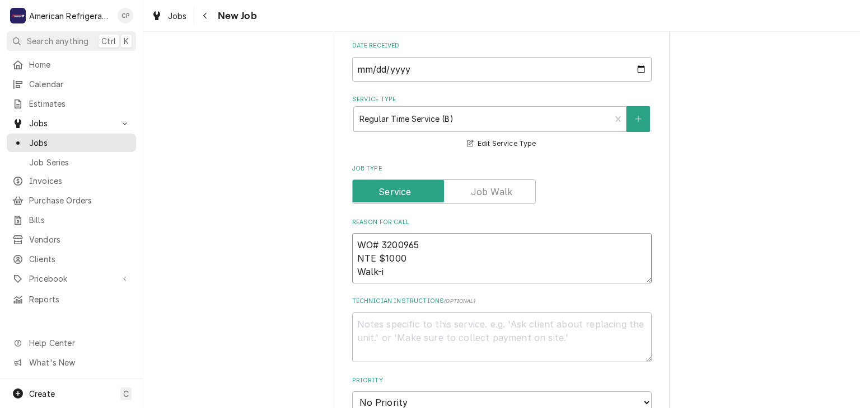
type textarea "WO# 3200965 NTE $1000 Walk-in"
type textarea "x"
type textarea "WO# 3200965 NTE $1000 Walk-in"
type textarea "x"
type textarea "WO# 3200965 NTE $1000 Walk-in Co"
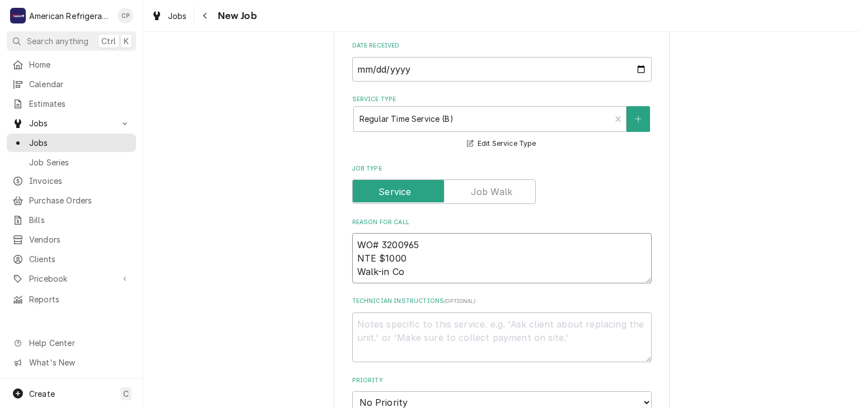
type textarea "x"
type textarea "WO# 3200965 NTE $1000 Walk-in Coo"
type textarea "x"
type textarea "WO# 3200965 NTE $1000 Walk-in Cool"
type textarea "x"
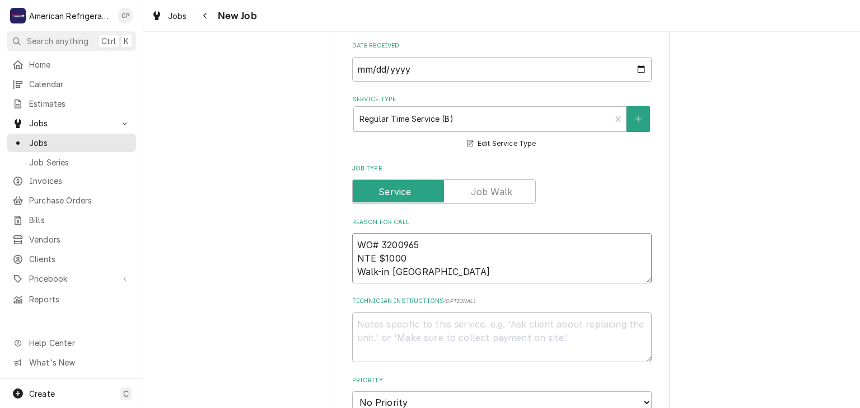
type textarea "WO# 3200965 NTE $1000 Walk-in Cooler"
type textarea "x"
type textarea "WO# 3200965 NTE $1000 Walk-in Cooler"
type textarea "x"
type textarea "WO# 3200965 NTE $1000 Walk-in Cooler th"
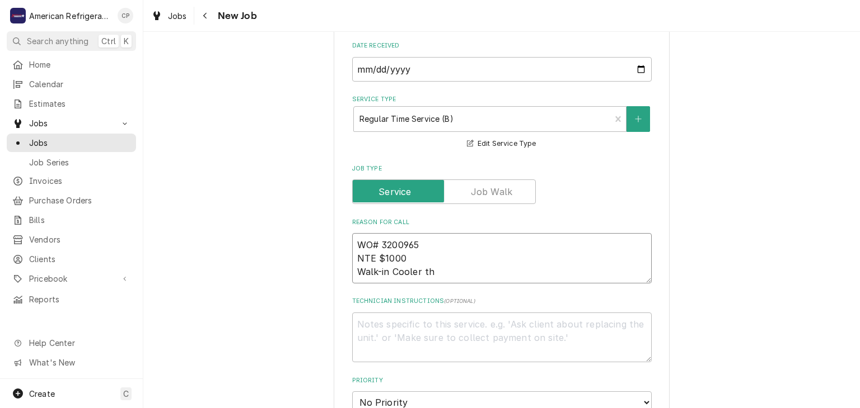
type textarea "x"
type textarea "WO# 3200965 NTE $1000 Walk-in Cooler tha"
type textarea "x"
type textarea "WO# 3200965 NTE $1000 Walk-in Cooler that"
type textarea "x"
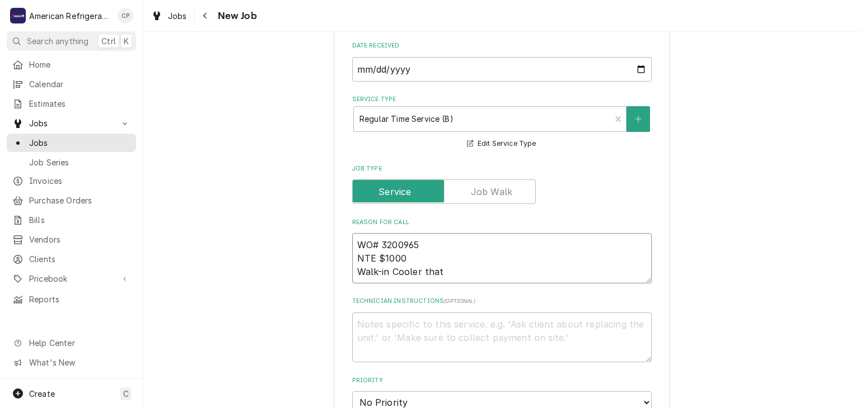
type textarea "WO# 3200965 NTE $1000 Walk-in Cooler that i"
type textarea "x"
type textarea "WO# 3200965 NTE $1000 Walk-in Cooler that is"
type textarea "x"
type textarea "WO# 3200965 NTE $1000 Walk-in Cooler that is"
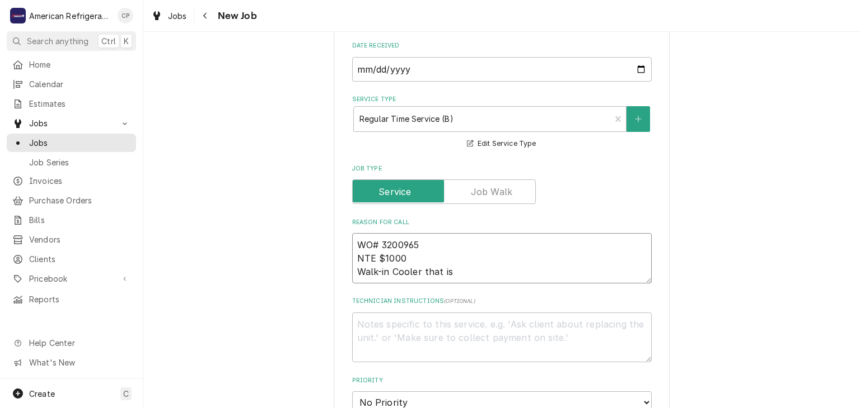
type textarea "x"
type textarea "WO# 3200965 NTE $1000 Walk-in Cooler that is i"
type textarea "x"
type textarea "WO# 3200965 NTE $1000 Walk-in Cooler that is ici"
type textarea "x"
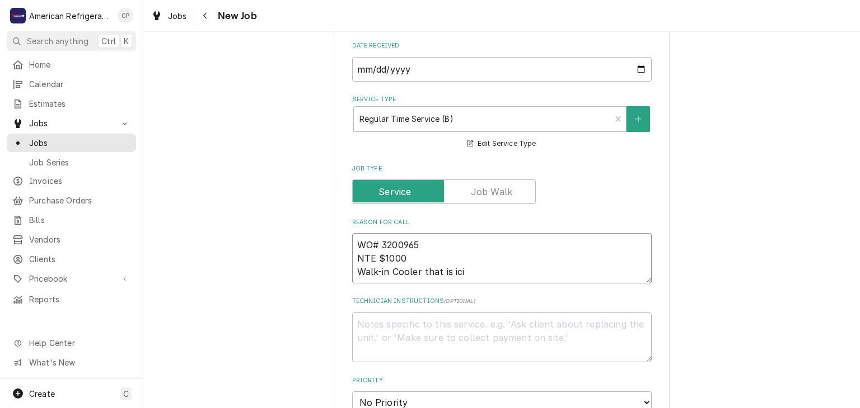
type textarea "WO# 3200965 NTE $1000 Walk-in Cooler that is icin"
type textarea "x"
type textarea "WO# 3200965 NTE $1000 Walk-in Cooler that is icing"
type textarea "x"
type textarea "WO# 3200965 NTE $1000 Walk-in Cooler that is icing"
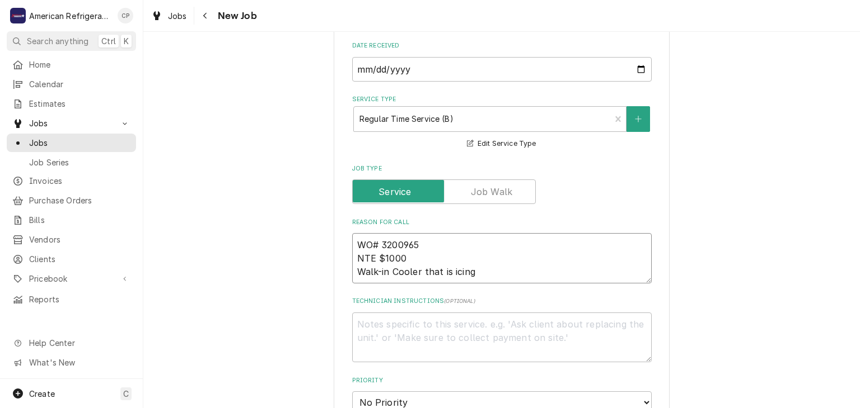
type textarea "x"
type textarea "WO# 3200965 NTE $1000 Walk-in Cooler that is icing u"
type textarea "x"
type textarea "WO# 3200965 NTE $1000 Walk-in Cooler that is icing up"
type textarea "x"
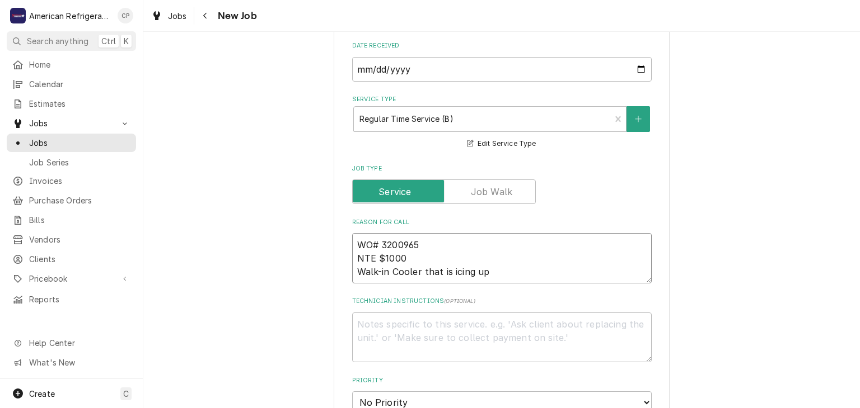
type textarea "WO# 3200965 NTE $1000 Walk-in Cooler that is icing up"
type textarea "x"
type textarea "Di"
type textarea "x"
type textarea "Dia"
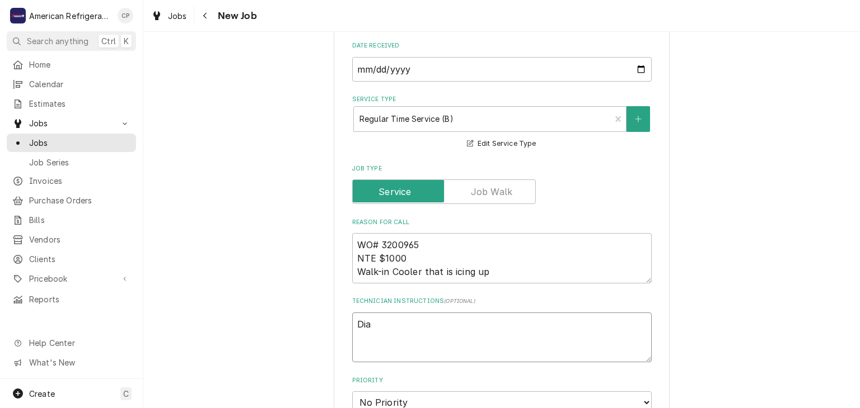
type textarea "x"
type textarea "Diagn"
type textarea "x"
type textarea "Diagnos"
type textarea "x"
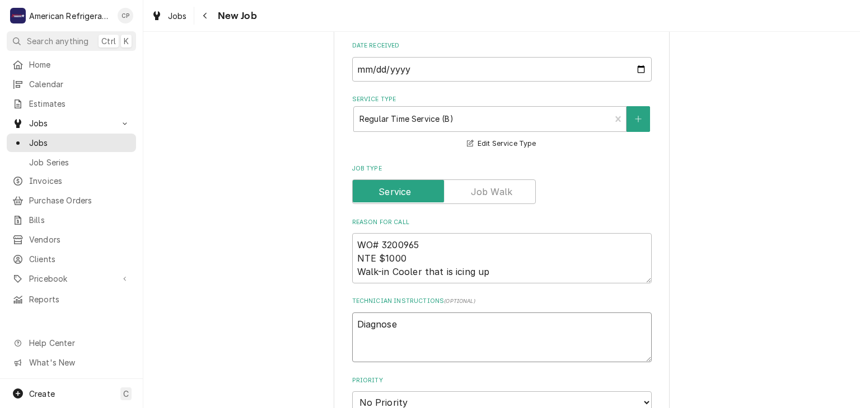
type textarea "Diagnose"
type textarea "x"
type textarea "Diagnose &"
type textarea "x"
type textarea "Diagnose &"
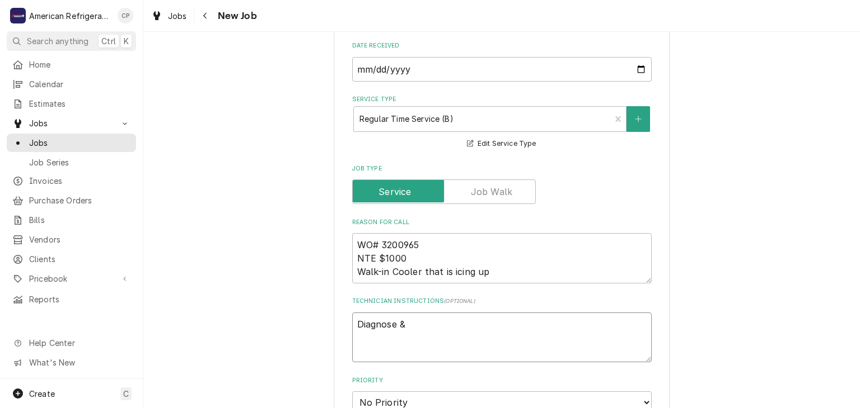
type textarea "x"
type textarea "Diagnose & c"
type textarea "x"
type textarea "Diagnose & ca"
type textarea "x"
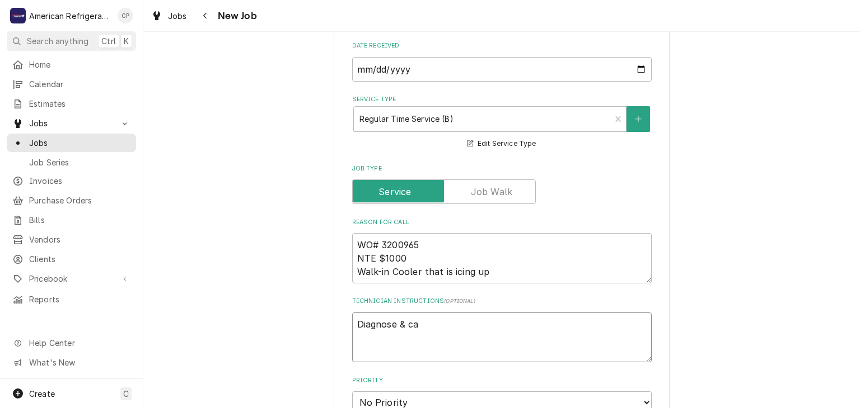
type textarea "Diagnose & cal"
type textarea "x"
type textarea "Diagnose & call"
type textarea "x"
type textarea "Diagnose & call"
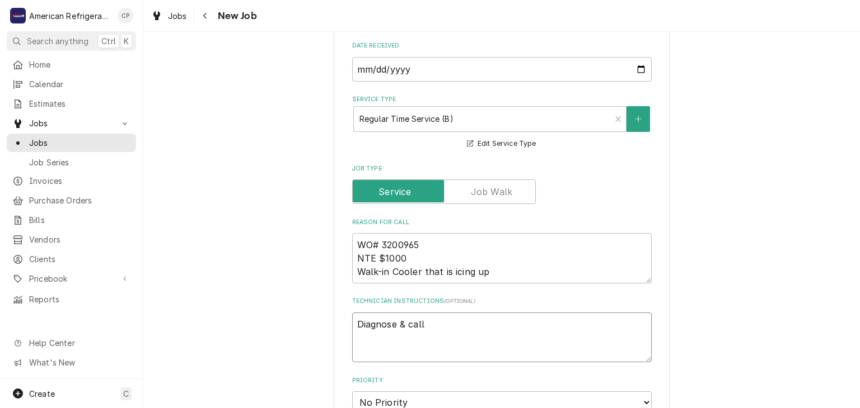
type textarea "x"
type textarea "Diagnose & call gl"
type textarea "x"
type textarea "Diagnose & call glen"
type textarea "x"
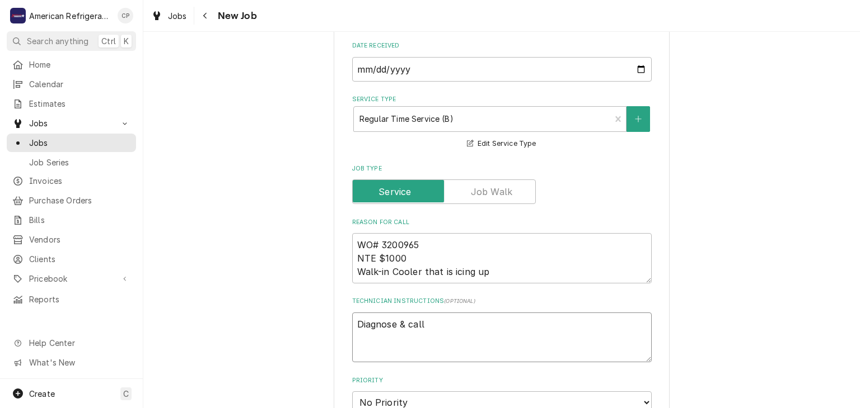
type textarea "Diagnose & call Glenn"
type textarea "x"
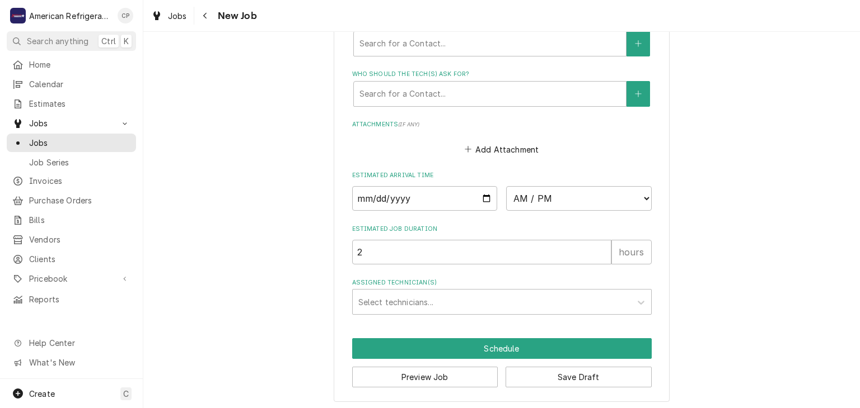
scroll to position [752, 0]
type textarea "Diagnose & call Glenn"
click at [478, 190] on input "Date" at bounding box center [424, 198] width 145 height 25
click at [482, 196] on input "Date" at bounding box center [424, 198] width 145 height 25
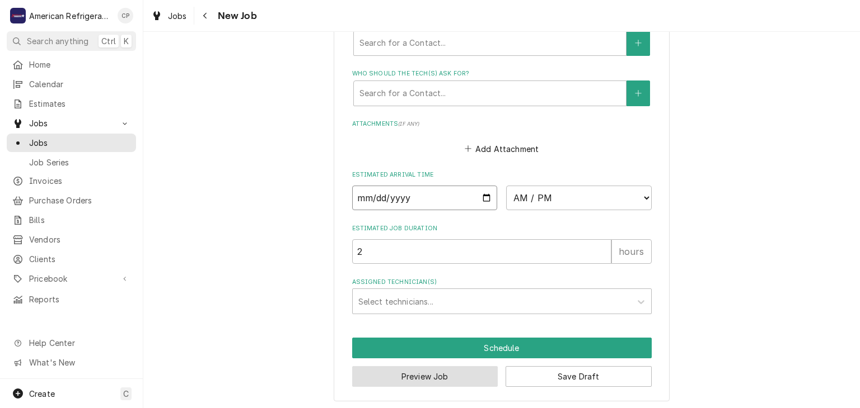
type textarea "x"
type input "2025-08-20"
type textarea "x"
click at [540, 198] on select "AM / PM 6:00 AM 6:15 AM 6:30 AM 6:45 AM 7:00 AM 7:15 AM 7:30 AM 7:45 AM 8:00 AM…" at bounding box center [578, 198] width 145 height 25
select select "17:00:00"
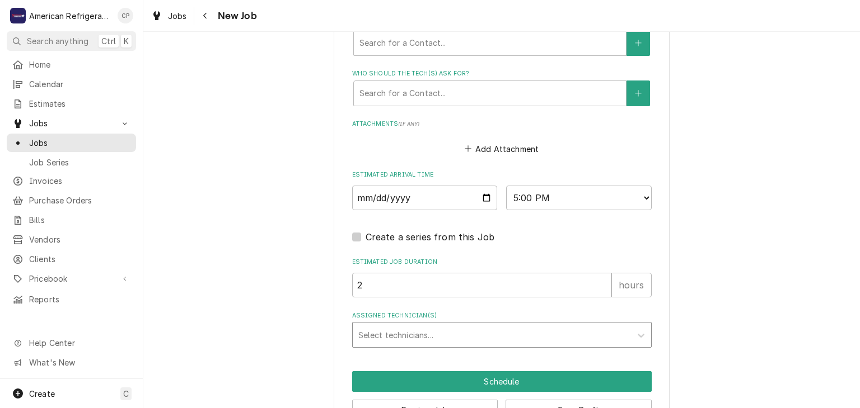
click at [471, 325] on div "Assigned Technician(s)" at bounding box center [491, 335] width 267 height 20
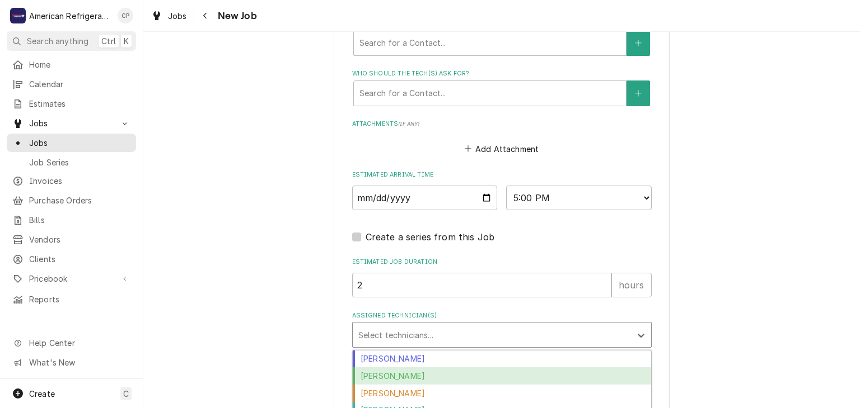
click at [442, 372] on div "Brandon Stephens" at bounding box center [502, 376] width 298 height 17
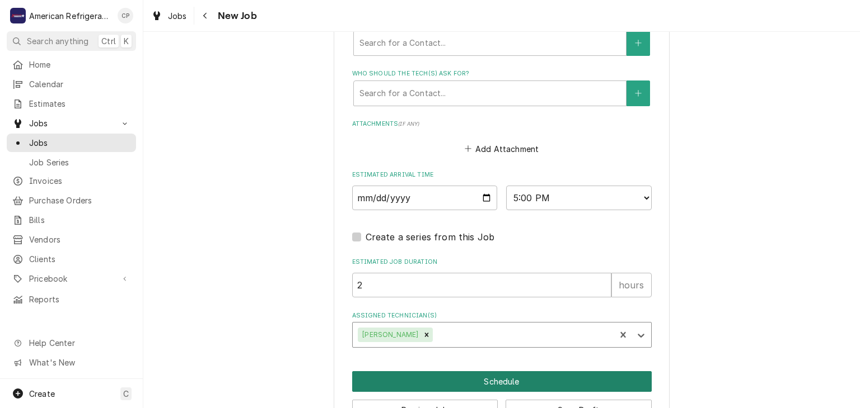
click at [443, 372] on button "Schedule" at bounding box center [501, 382] width 299 height 21
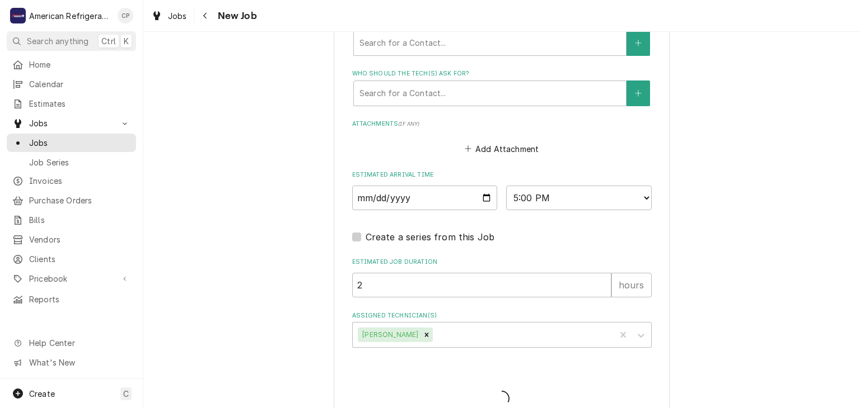
type textarea "x"
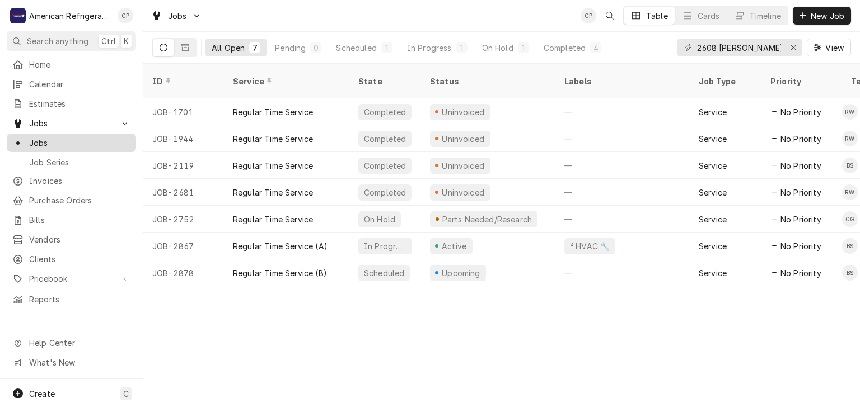
click at [114, 137] on span "Jobs" at bounding box center [79, 143] width 101 height 12
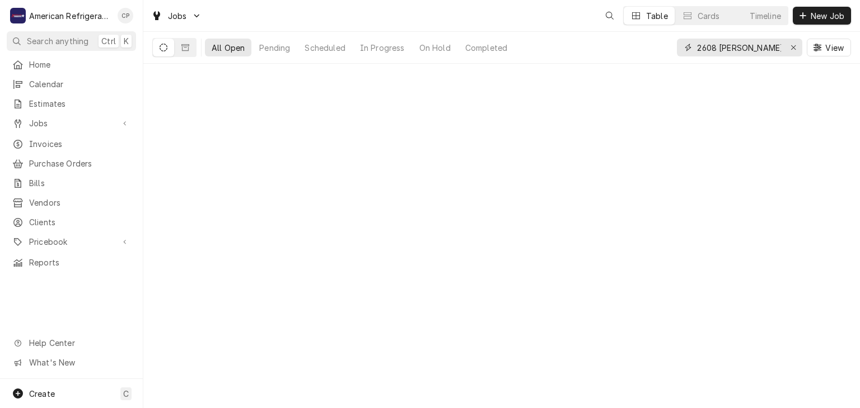
click at [735, 42] on input "2608 [PERSON_NAME]" at bounding box center [739, 48] width 84 height 18
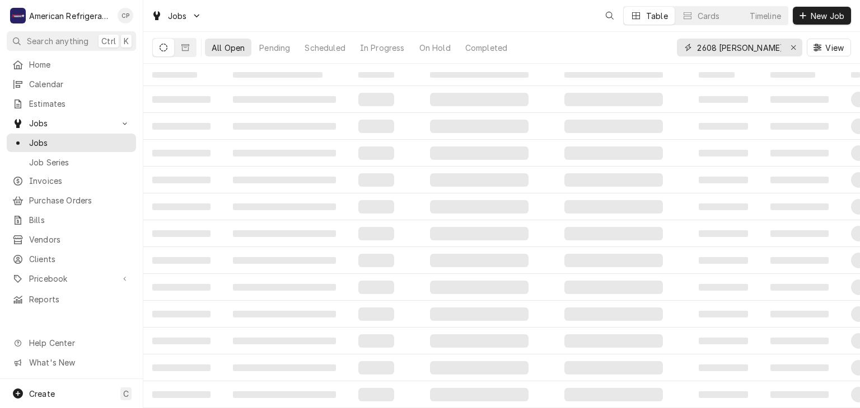
click at [735, 42] on input "2608 souther" at bounding box center [739, 48] width 84 height 18
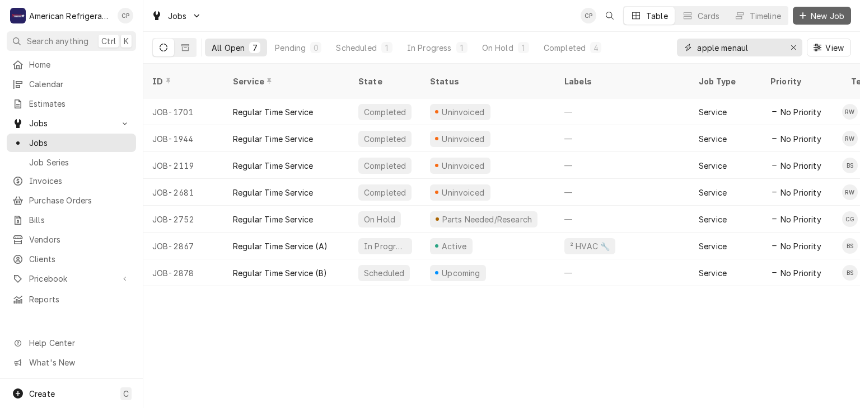
type input "apple menaul"
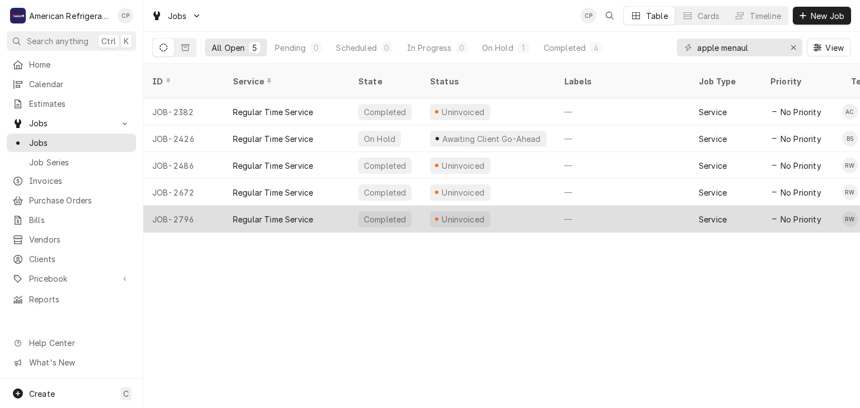
click at [352, 206] on div "Completed" at bounding box center [385, 219] width 72 height 27
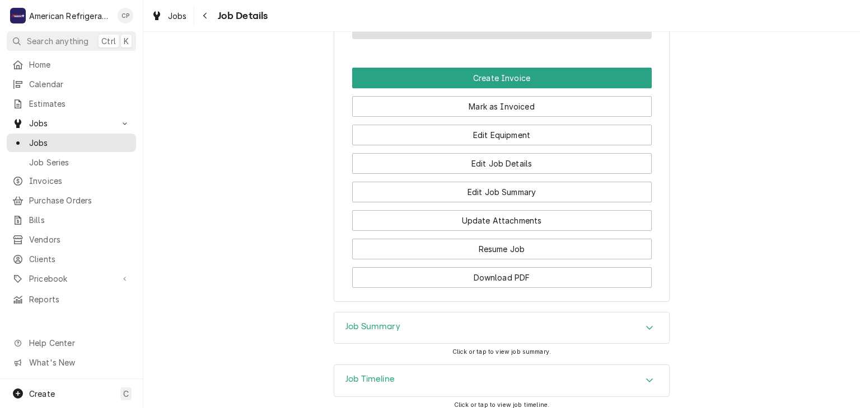
scroll to position [813, 0]
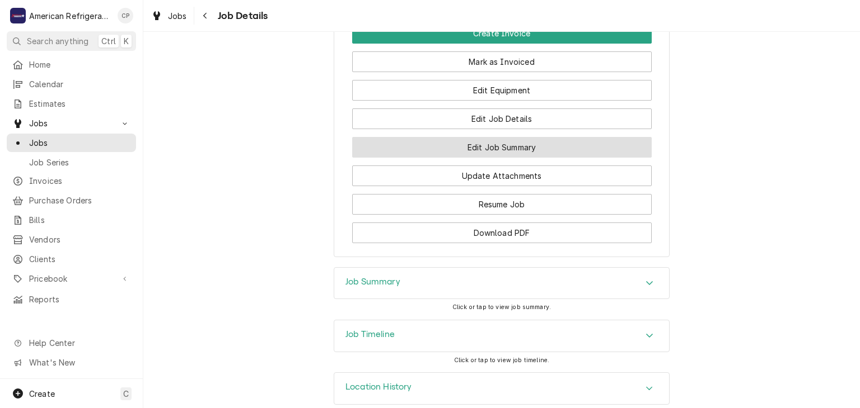
click at [415, 158] on button "Edit Job Summary" at bounding box center [501, 147] width 299 height 21
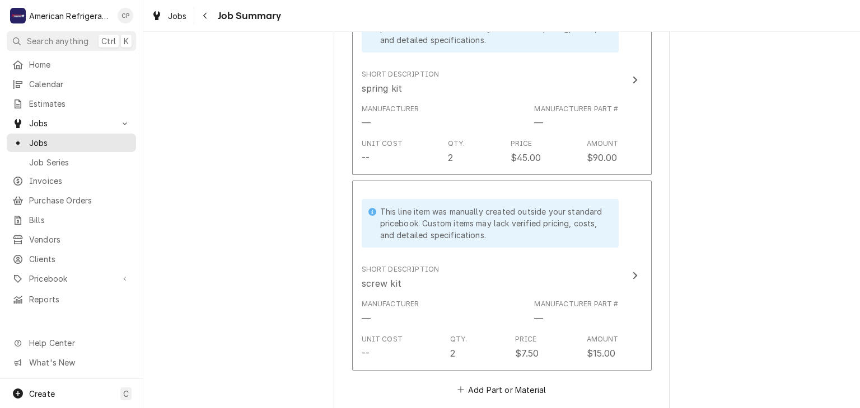
scroll to position [1186, 0]
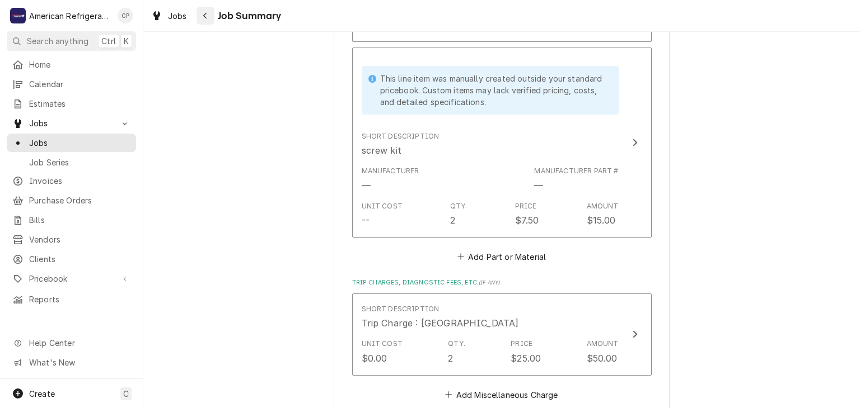
click at [201, 16] on div "Navigate back" at bounding box center [205, 15] width 11 height 11
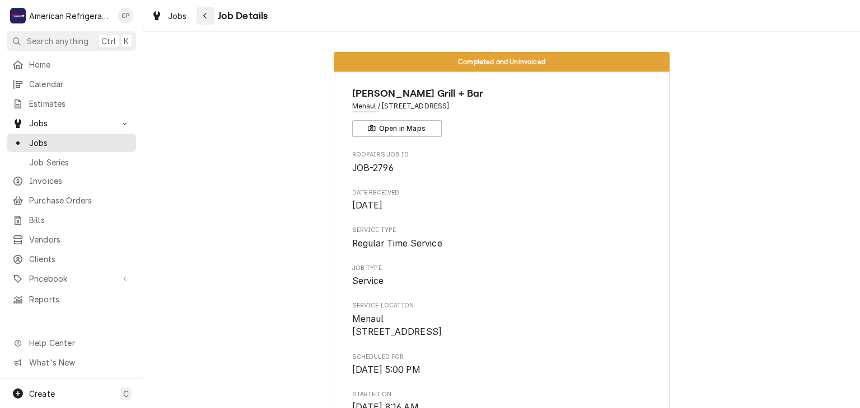
click at [214, 18] on button "Navigate back" at bounding box center [205, 16] width 18 height 18
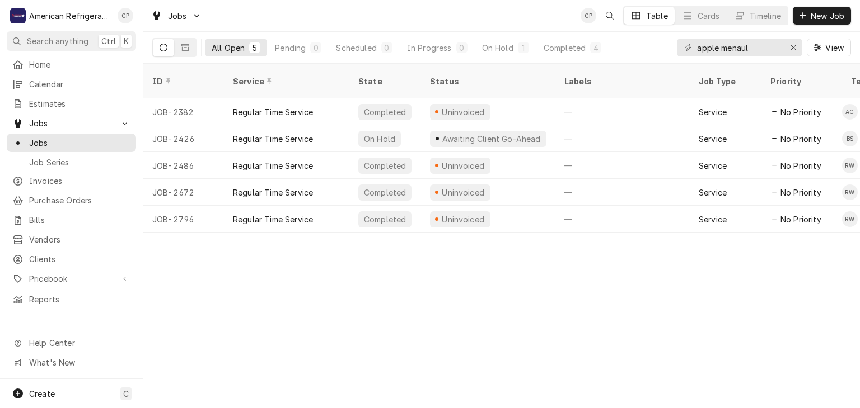
click at [782, 47] on div "apple menaul" at bounding box center [739, 48] width 125 height 18
click at [766, 48] on input "apple menaul" at bounding box center [739, 48] width 84 height 18
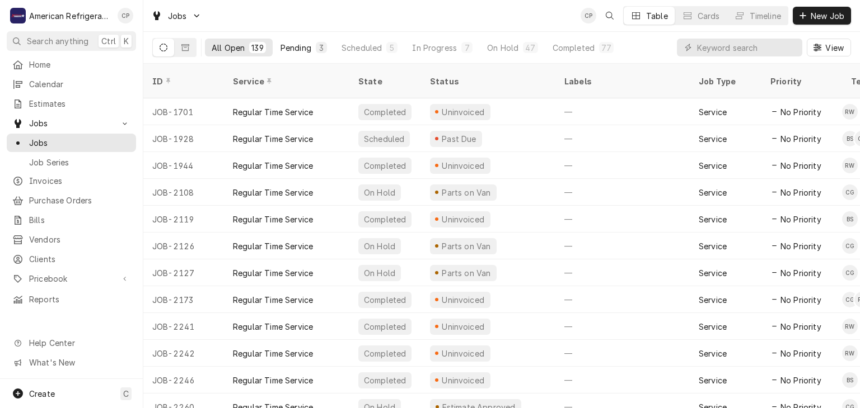
click at [288, 53] on button "Pending 3" at bounding box center [304, 48] width 60 height 18
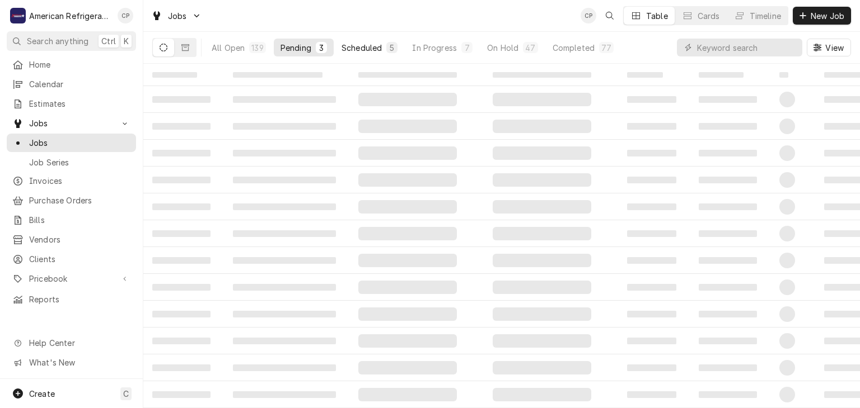
click at [358, 50] on div "Scheduled" at bounding box center [361, 48] width 40 height 12
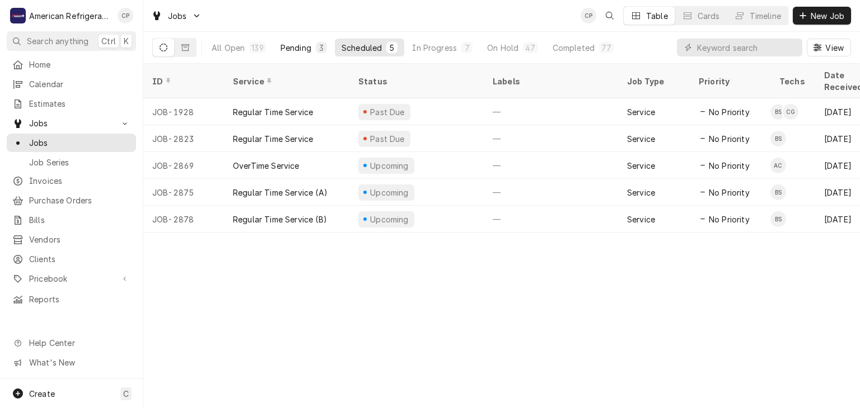
click at [293, 48] on div "Pending" at bounding box center [295, 48] width 31 height 12
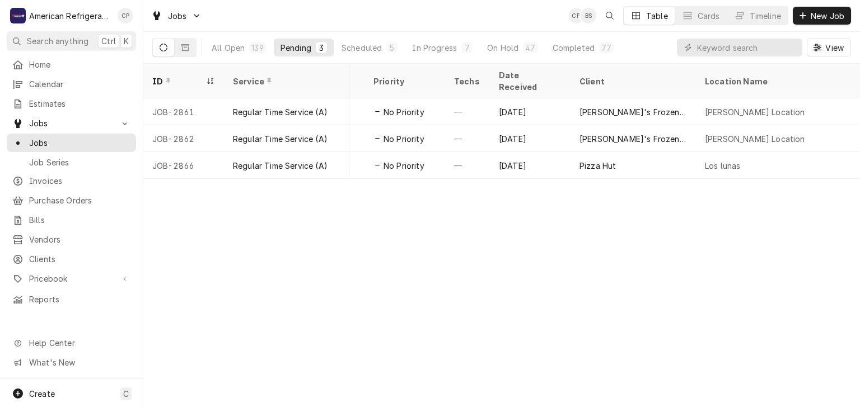
scroll to position [0, 463]
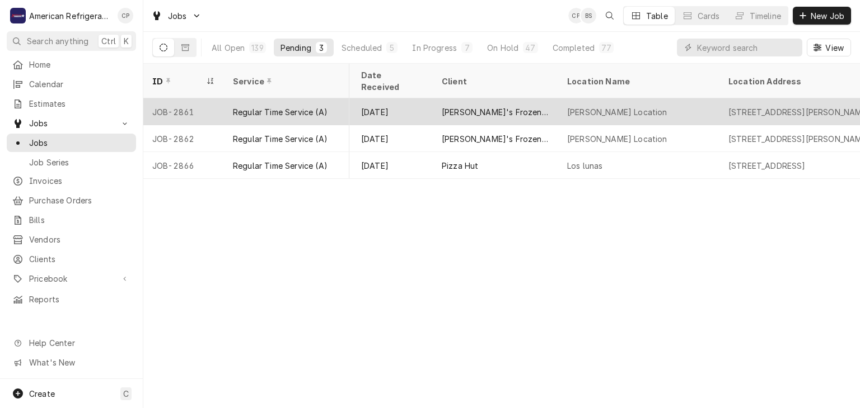
click at [494, 98] on div "[PERSON_NAME]'s Frozen Custard & Steakburgers" at bounding box center [495, 111] width 125 height 27
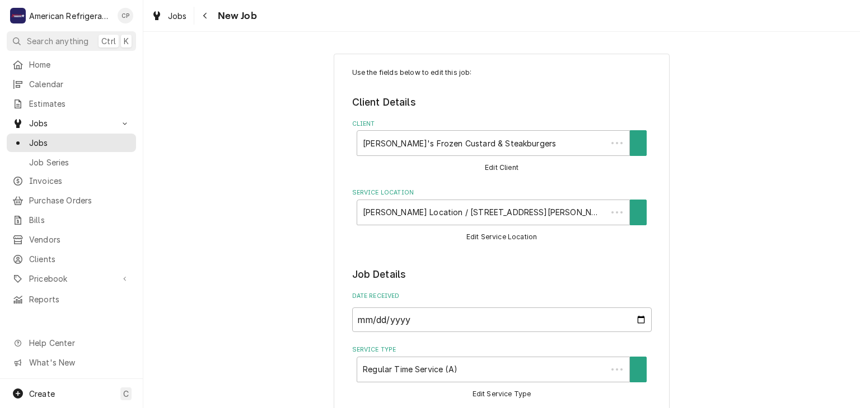
type textarea "x"
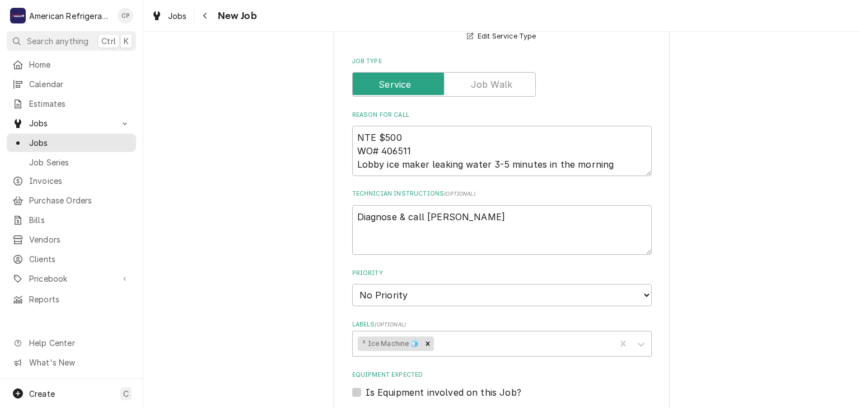
scroll to position [374, 0]
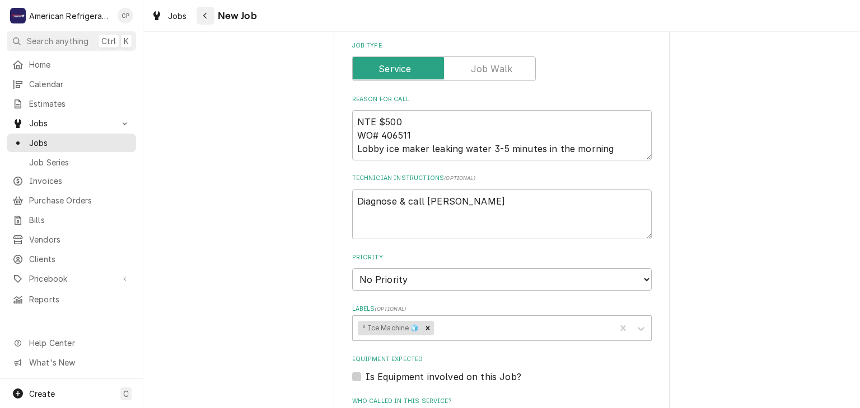
click at [203, 16] on icon "Navigate back" at bounding box center [204, 16] width 3 height 6
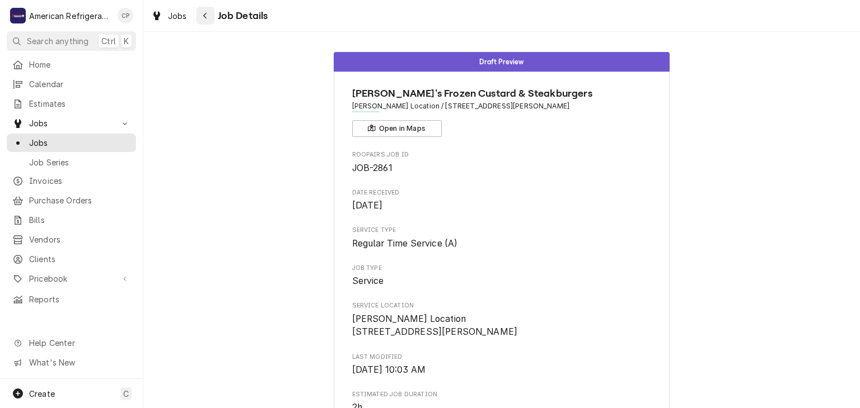
click at [206, 21] on div "Navigate back" at bounding box center [205, 15] width 11 height 11
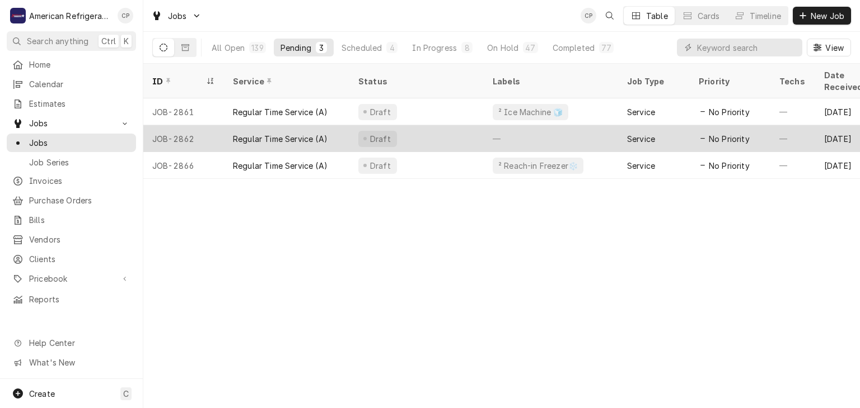
click at [298, 133] on div "Regular Time Service (A)" at bounding box center [280, 139] width 95 height 12
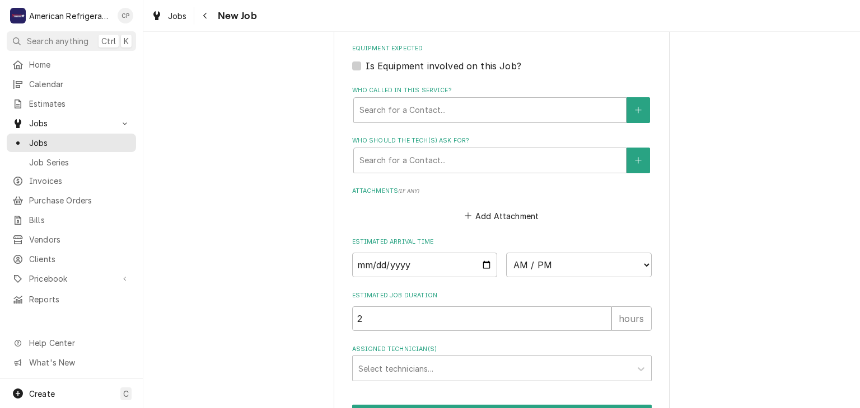
scroll to position [780, 0]
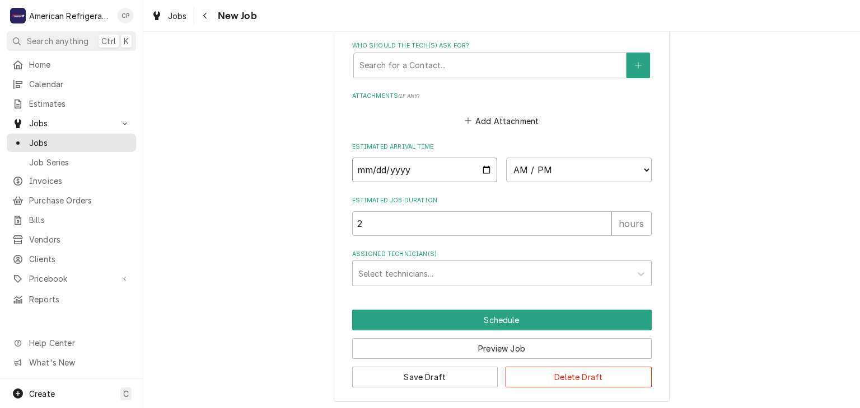
click at [486, 166] on input "Date" at bounding box center [424, 170] width 145 height 25
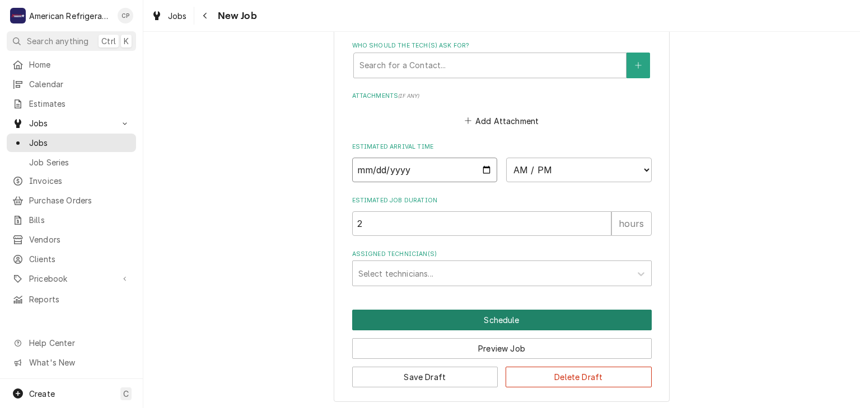
type textarea "x"
type input "2025-08-20"
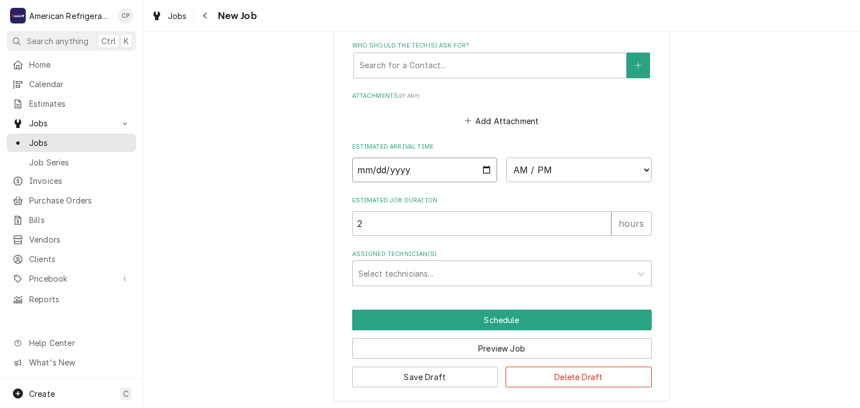
type textarea "x"
click at [548, 176] on select "AM / PM 6:00 AM 6:15 AM 6:30 AM 6:45 AM 7:00 AM 7:15 AM 7:30 AM 7:45 AM 8:00 AM…" at bounding box center [578, 170] width 145 height 25
select select "17:00:00"
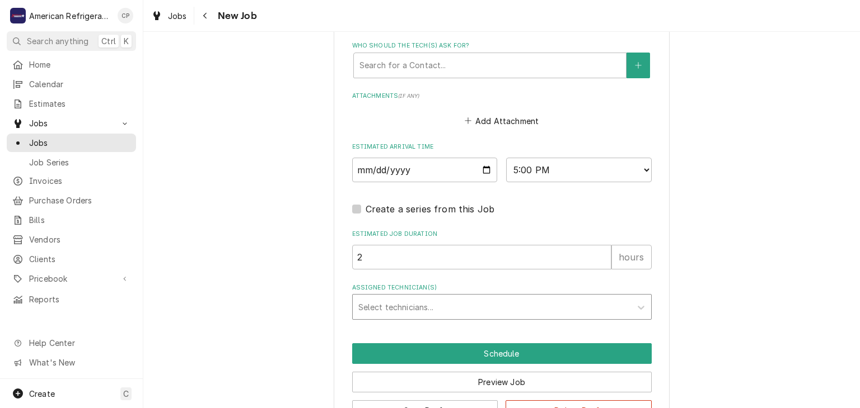
click at [466, 304] on div "Assigned Technician(s)" at bounding box center [491, 307] width 267 height 20
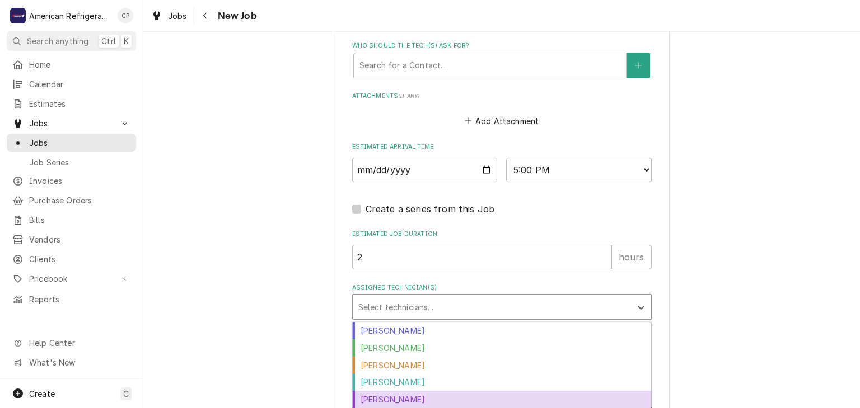
click at [418, 396] on div "Richard Wirick" at bounding box center [502, 399] width 298 height 17
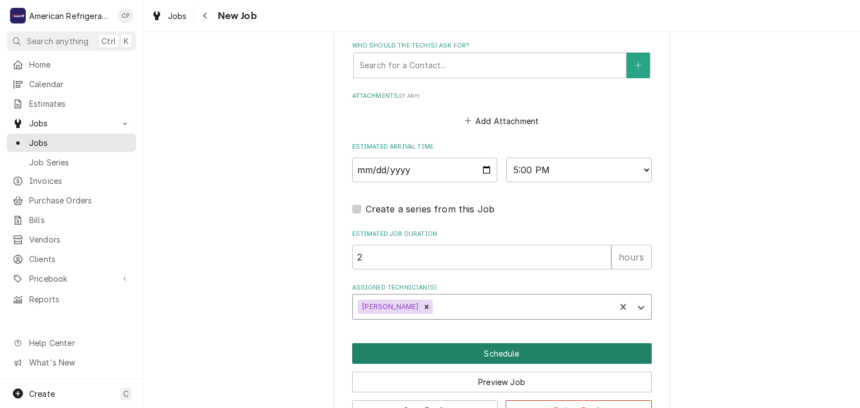
click at [447, 347] on button "Schedule" at bounding box center [501, 354] width 299 height 21
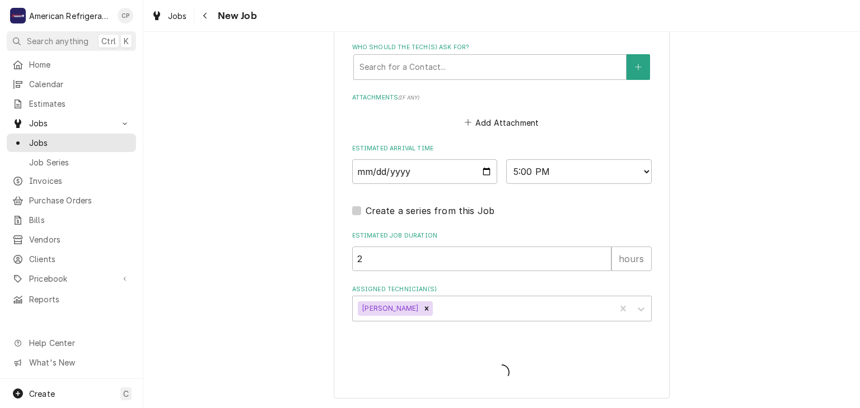
scroll to position [776, 0]
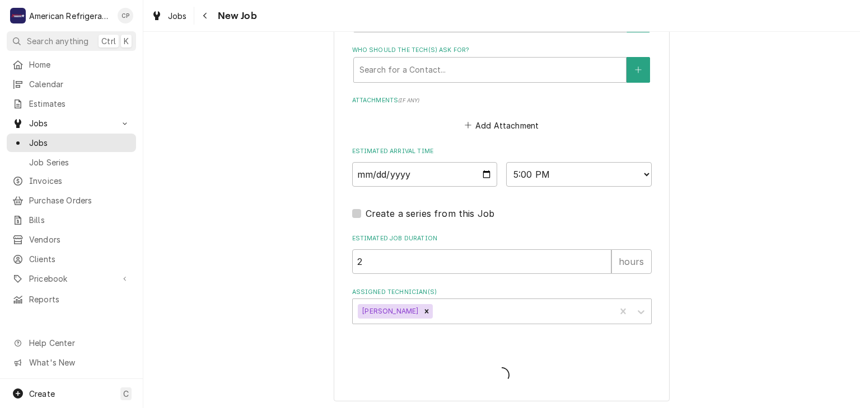
type textarea "x"
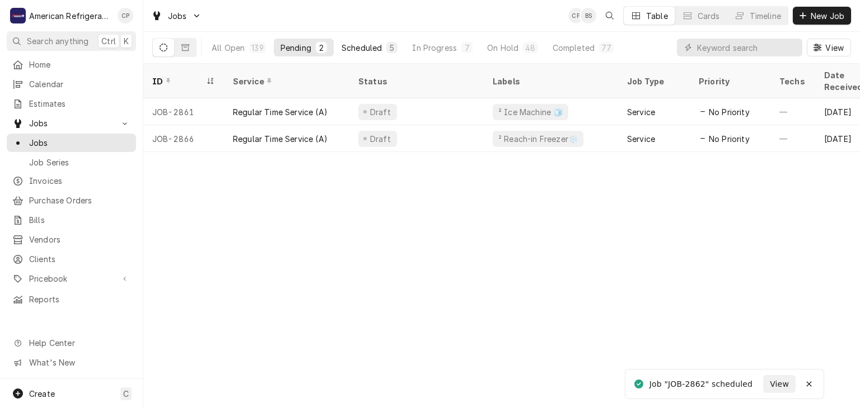
click at [370, 48] on div "Scheduled" at bounding box center [361, 48] width 40 height 12
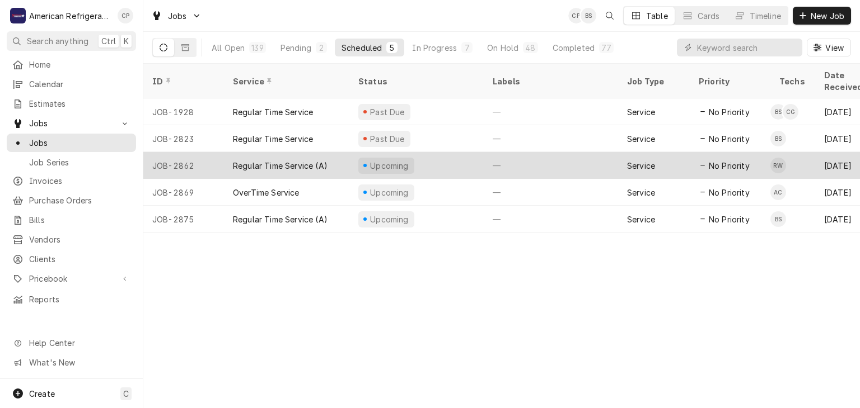
click at [302, 160] on div "Regular Time Service (A)" at bounding box center [280, 166] width 95 height 12
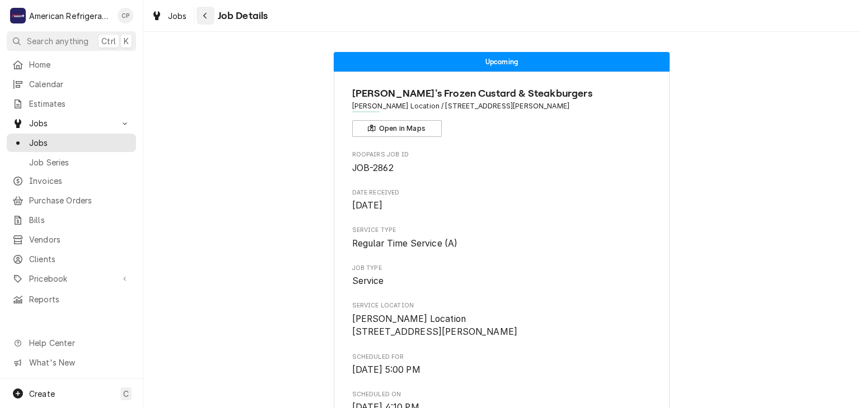
click at [208, 22] on button "Navigate back" at bounding box center [205, 16] width 18 height 18
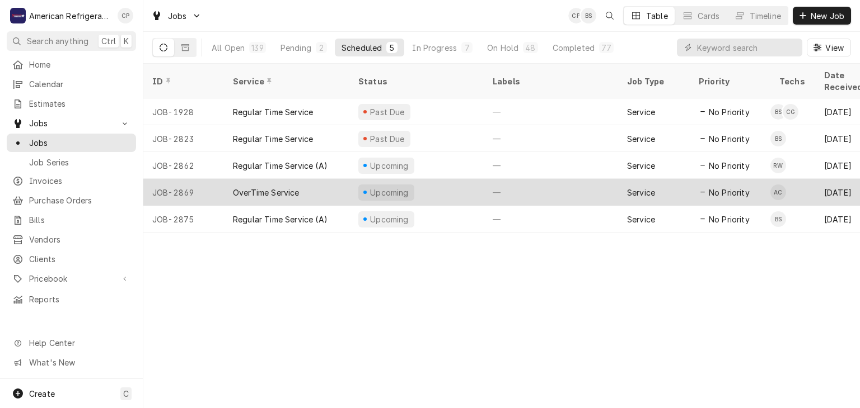
click at [314, 183] on div "OverTime Service" at bounding box center [286, 192] width 125 height 27
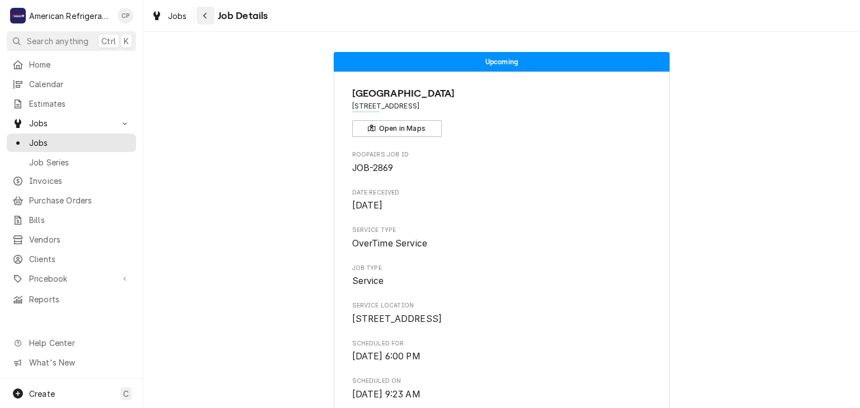
click at [204, 18] on icon "Navigate back" at bounding box center [205, 16] width 5 height 8
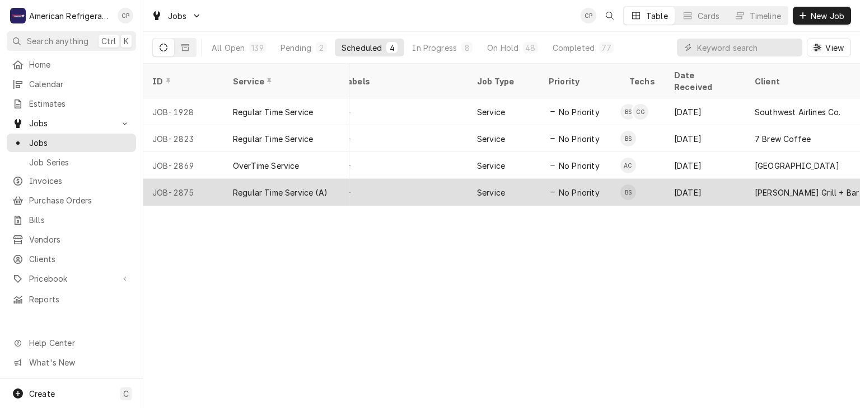
scroll to position [0, 147]
click at [426, 179] on div "—" at bounding box center [404, 192] width 134 height 27
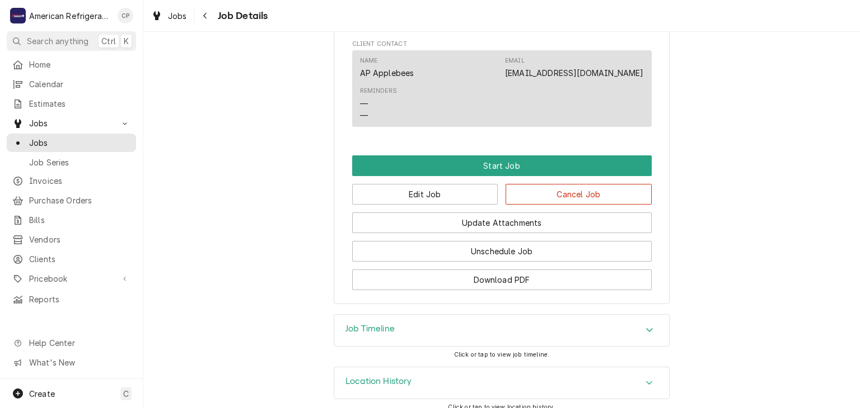
scroll to position [584, 0]
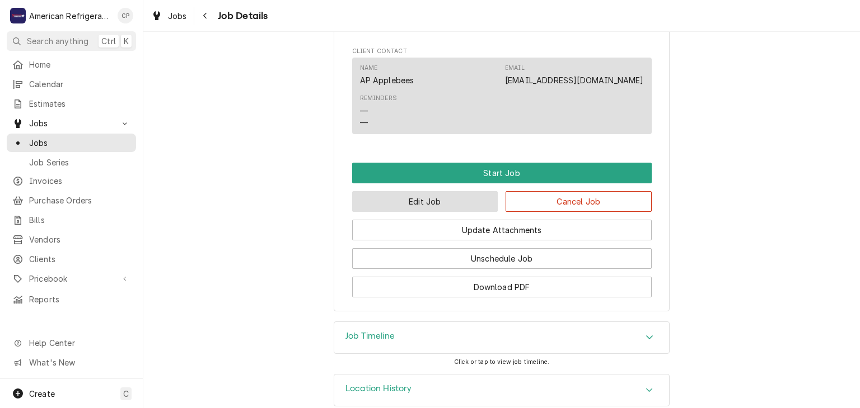
click at [457, 212] on button "Edit Job" at bounding box center [425, 201] width 146 height 21
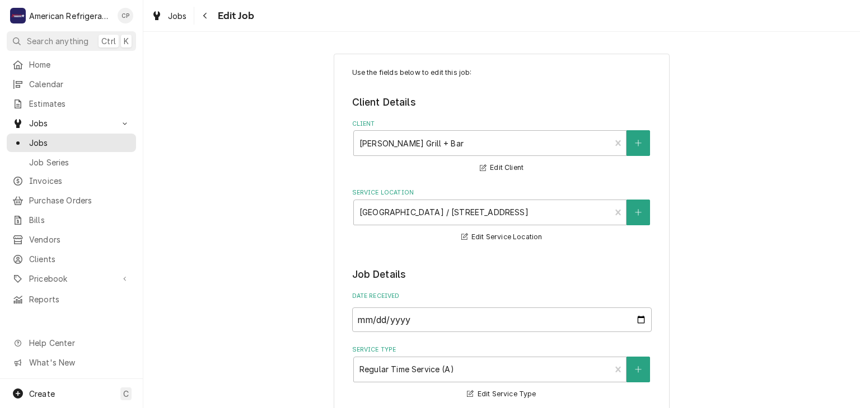
scroll to position [757, 0]
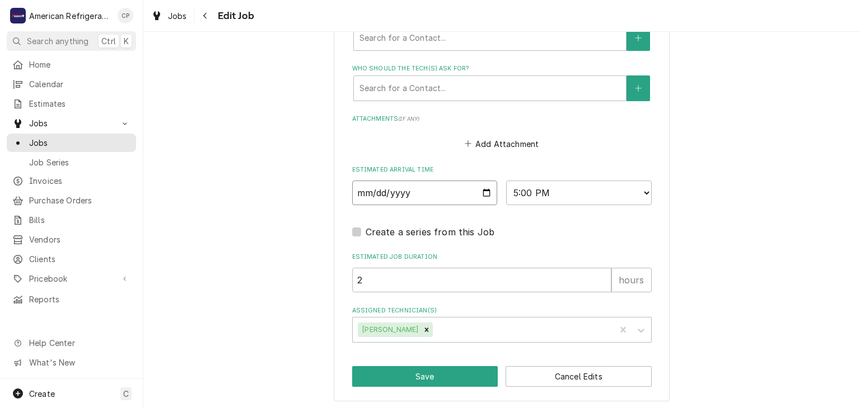
click at [487, 188] on input "2025-08-20" at bounding box center [424, 193] width 145 height 25
type textarea "x"
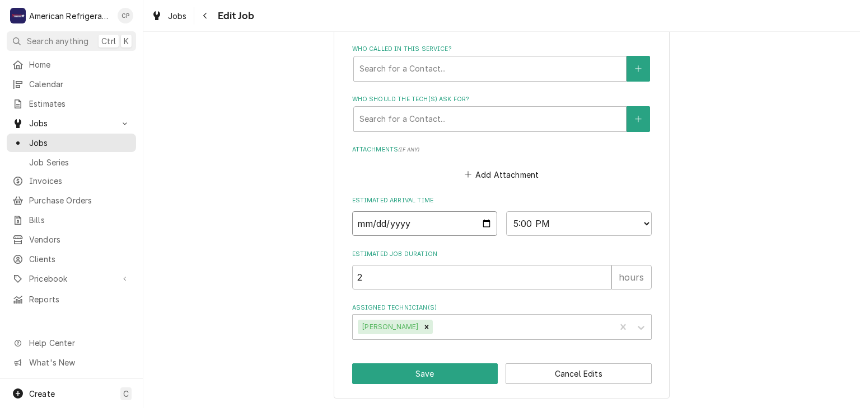
scroll to position [723, 0]
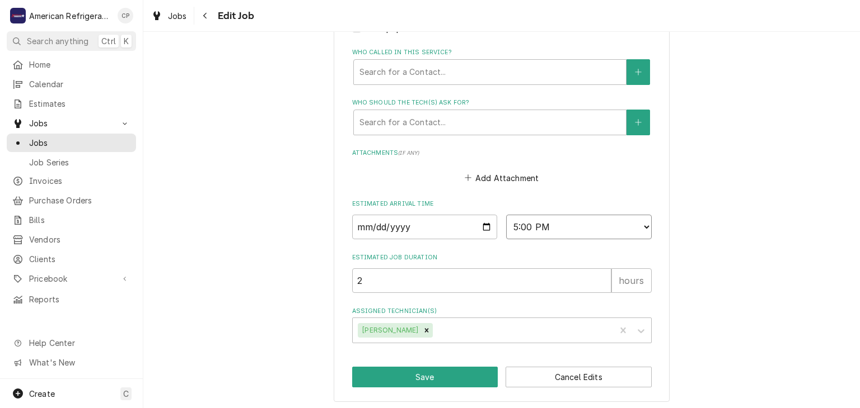
click at [564, 217] on select "AM / PM 6:00 AM 6:15 AM 6:30 AM 6:45 AM 7:00 AM 7:15 AM 7:30 AM 7:45 AM 8:00 AM…" at bounding box center [578, 227] width 145 height 25
type textarea "x"
select select "Time Select"
click at [506, 215] on select "AM / PM 6:00 AM 6:15 AM 6:30 AM 6:45 AM 7:00 AM 7:15 AM 7:30 AM 7:45 AM 8:00 AM…" at bounding box center [578, 227] width 145 height 25
click at [433, 329] on div "Remove Brandon Stephens" at bounding box center [426, 330] width 12 height 15
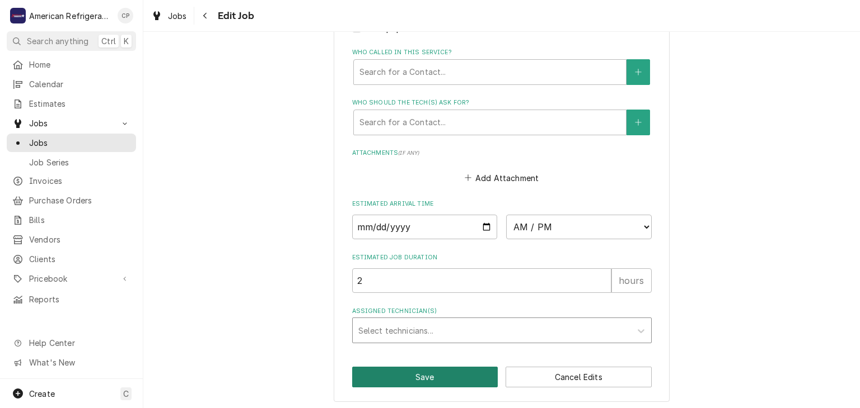
click at [436, 372] on button "Save" at bounding box center [425, 377] width 146 height 21
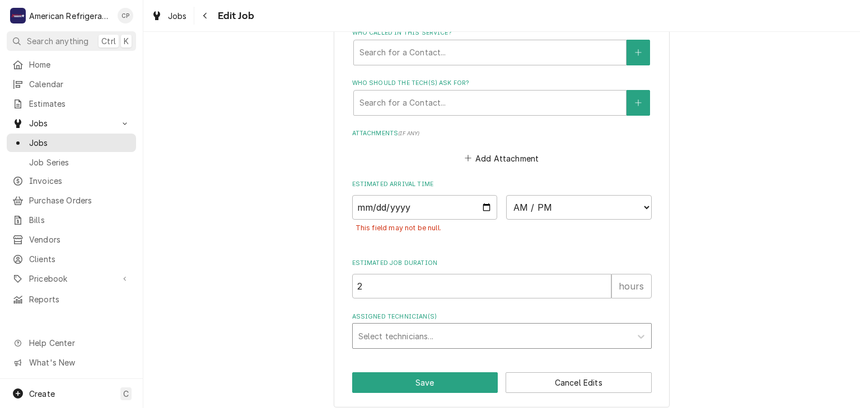
scroll to position [749, 0]
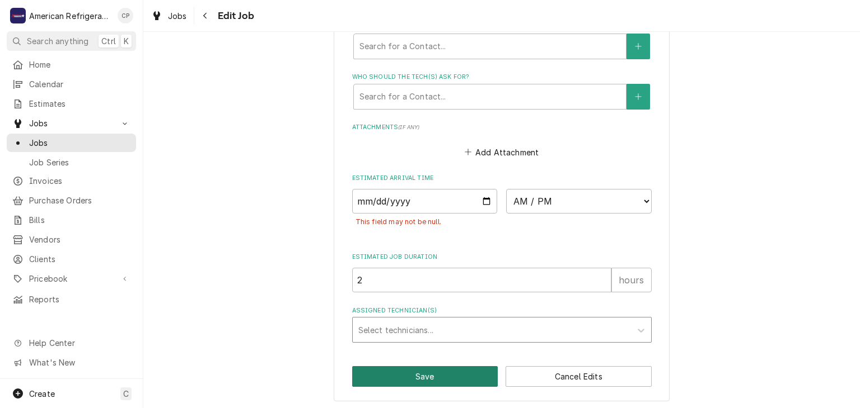
click at [396, 378] on button "Save" at bounding box center [425, 377] width 146 height 21
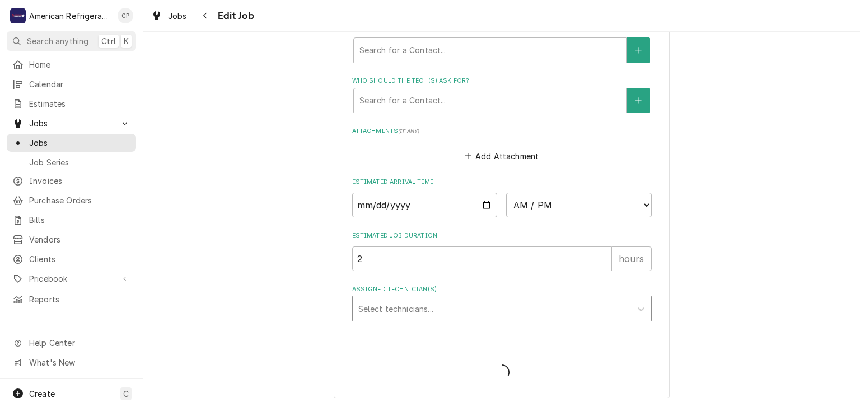
scroll to position [742, 0]
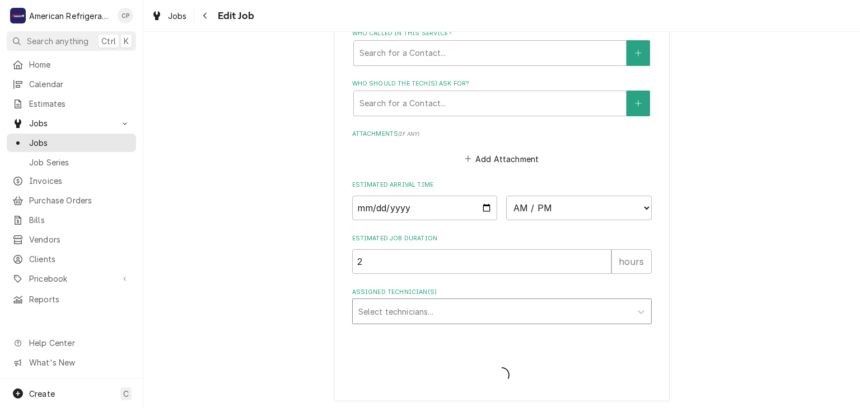
type textarea "x"
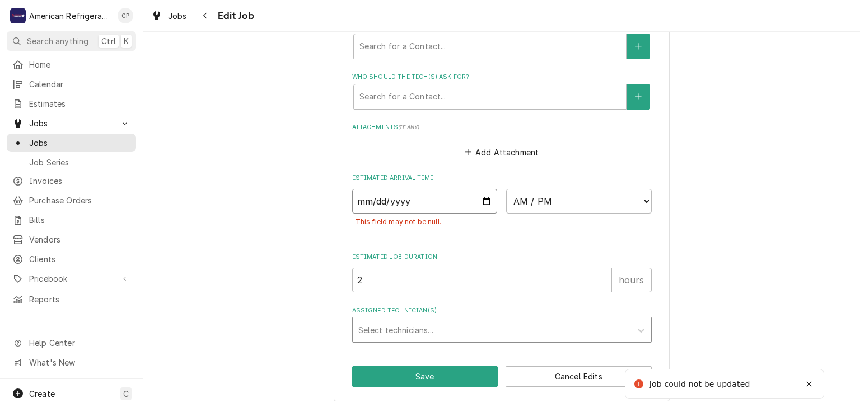
click at [485, 201] on input "Date" at bounding box center [424, 201] width 145 height 25
click at [567, 378] on button "Cancel Edits" at bounding box center [578, 377] width 146 height 21
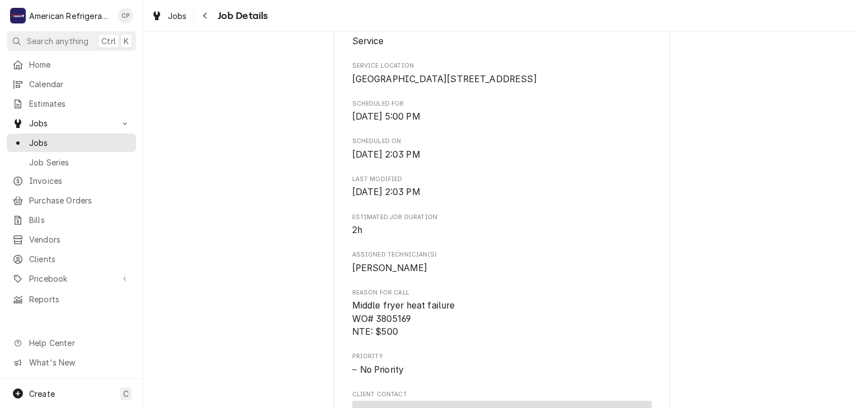
scroll to position [306, 0]
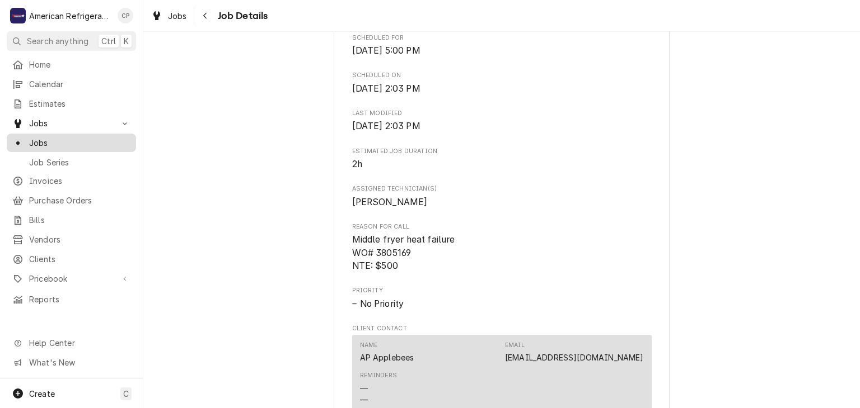
click at [118, 140] on span "Jobs" at bounding box center [79, 143] width 101 height 12
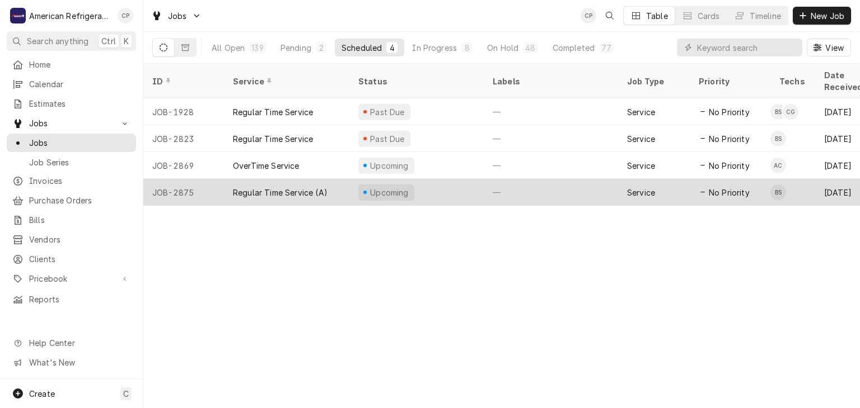
click at [304, 187] on div "Regular Time Service (A)" at bounding box center [280, 193] width 95 height 12
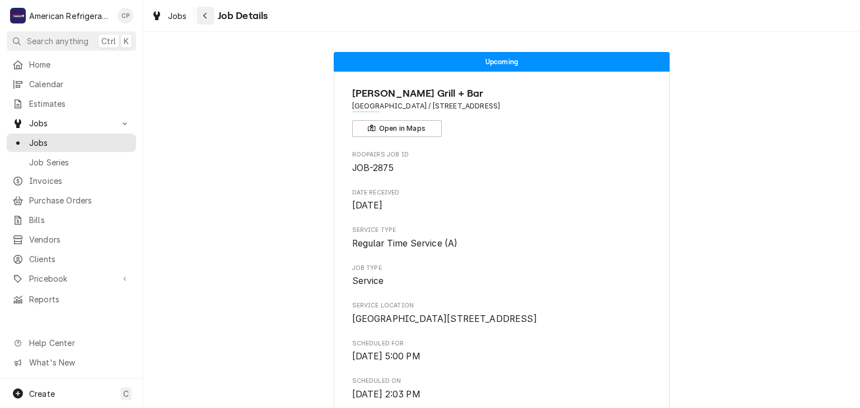
drag, startPoint x: 201, startPoint y: 22, endPoint x: 210, endPoint y: 21, distance: 9.0
click at [201, 21] on button "Navigate back" at bounding box center [205, 16] width 18 height 18
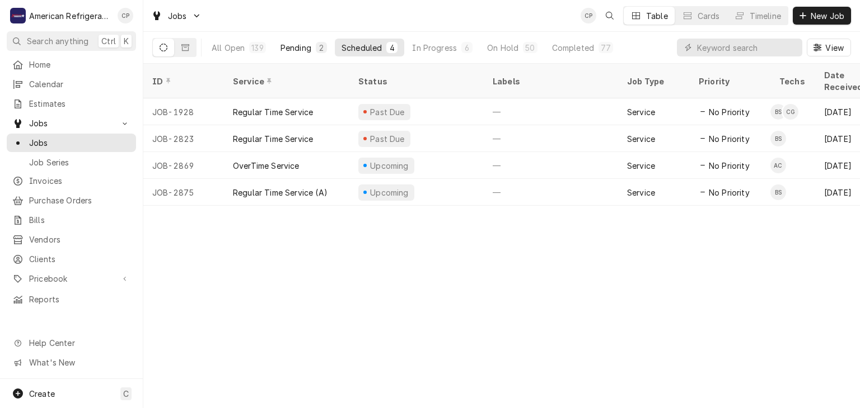
click at [287, 48] on div "Pending" at bounding box center [295, 48] width 31 height 12
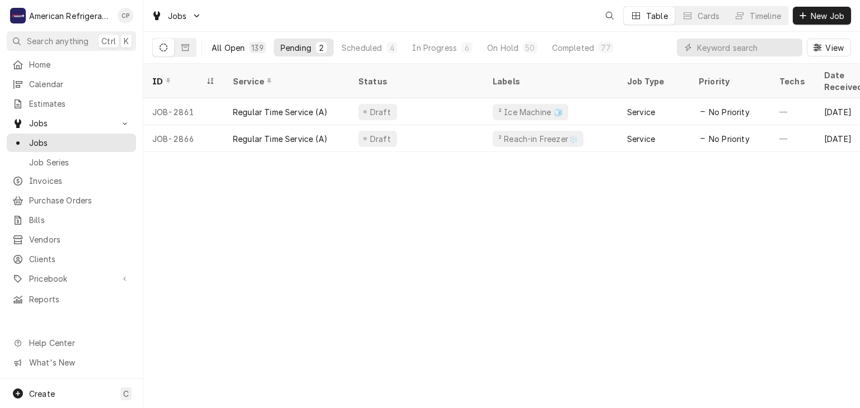
click at [238, 51] on div "All Open" at bounding box center [228, 48] width 33 height 12
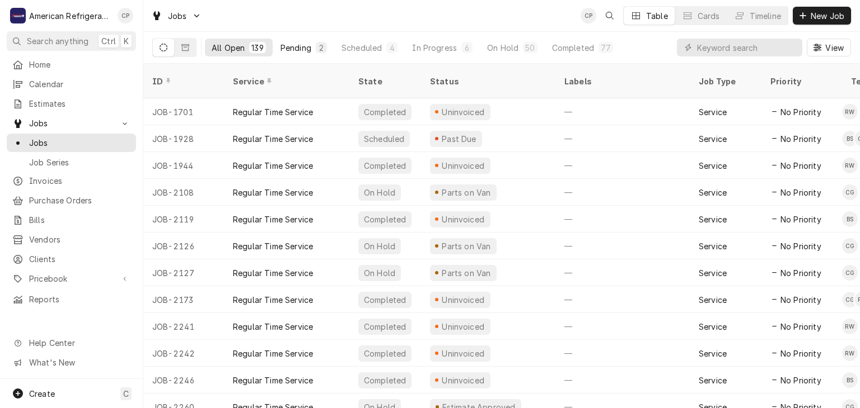
click at [305, 48] on div "Pending" at bounding box center [295, 48] width 31 height 12
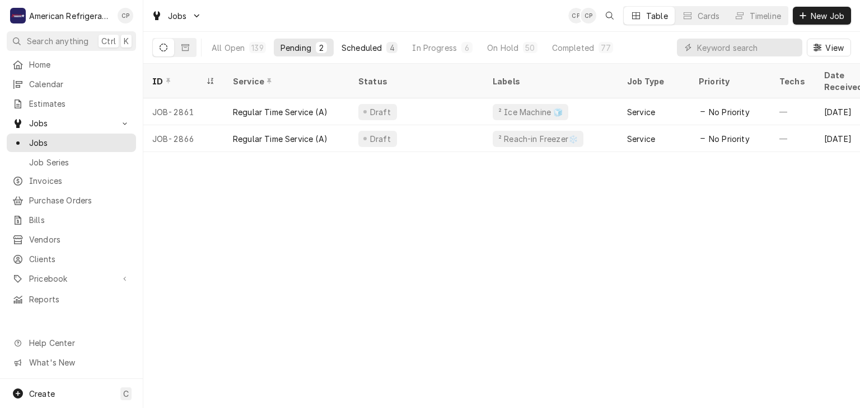
click at [365, 48] on div "Scheduled" at bounding box center [361, 48] width 40 height 12
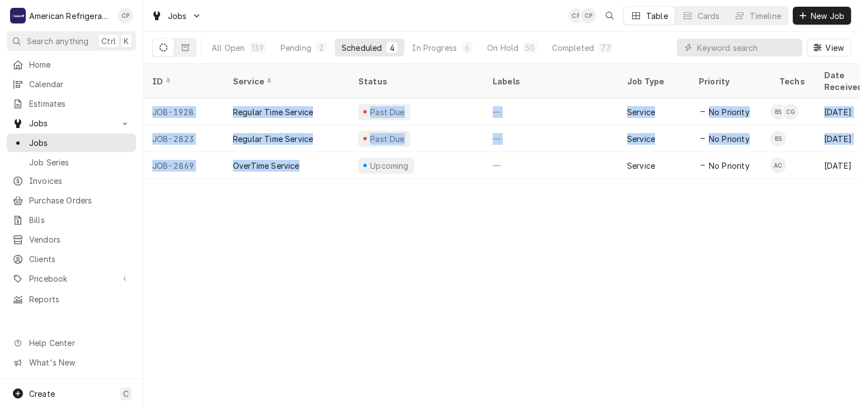
drag, startPoint x: 326, startPoint y: 159, endPoint x: 326, endPoint y: 166, distance: 6.7
click at [326, 166] on div "ID Service Status Labels Job Type Priority Techs Date Received Client Location …" at bounding box center [501, 236] width 716 height 345
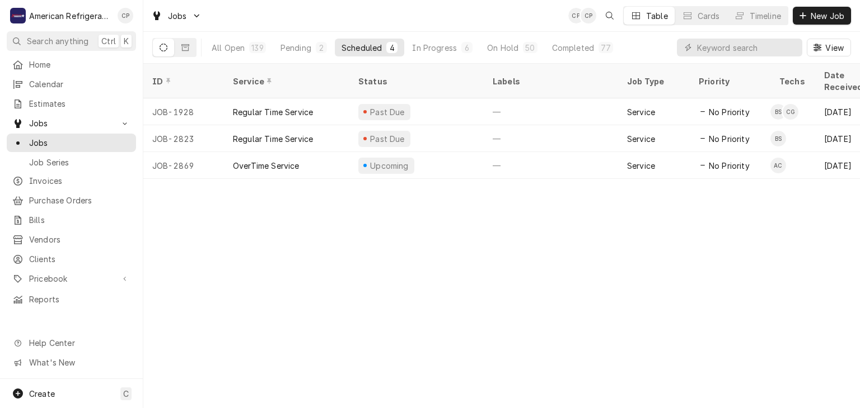
click at [327, 206] on div "ID Service Status Labels Job Type Priority Techs Date Received Client Location …" at bounding box center [501, 236] width 716 height 345
click at [292, 40] on button "Pending 2" at bounding box center [304, 48] width 60 height 18
